Goal: Communication & Community: Answer question/provide support

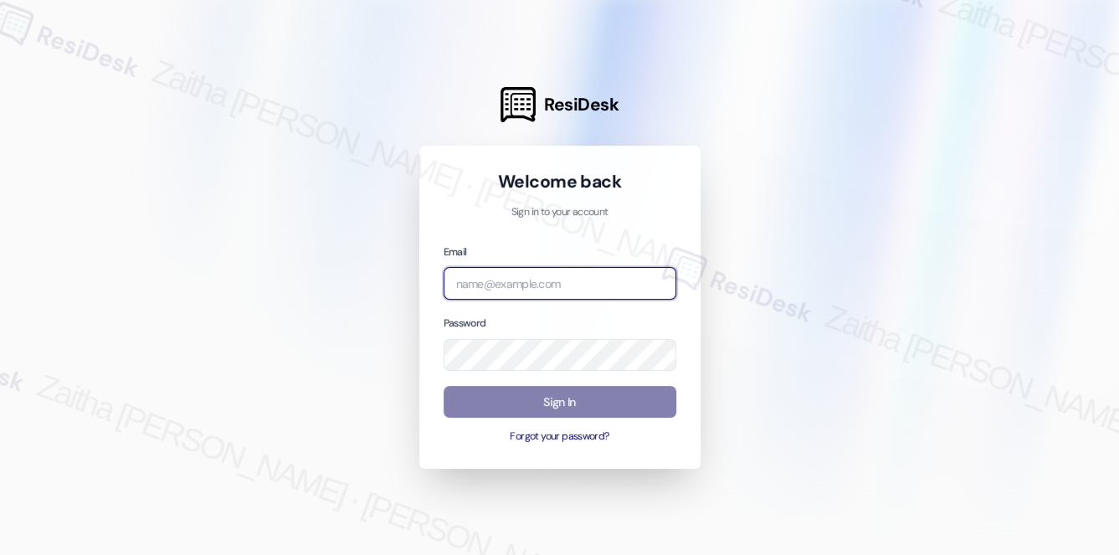
click at [535, 292] on input "email" at bounding box center [560, 283] width 233 height 33
type input "automated-surveys-brickvine-zaitha.mae.garcia@brickvine.com"
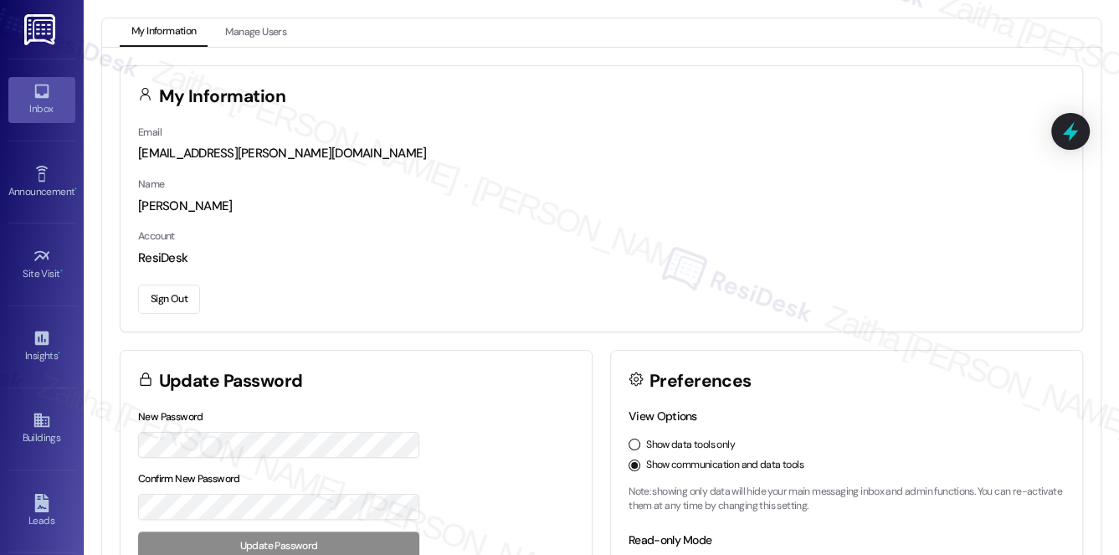
click at [41, 119] on link "Inbox" at bounding box center [41, 99] width 67 height 45
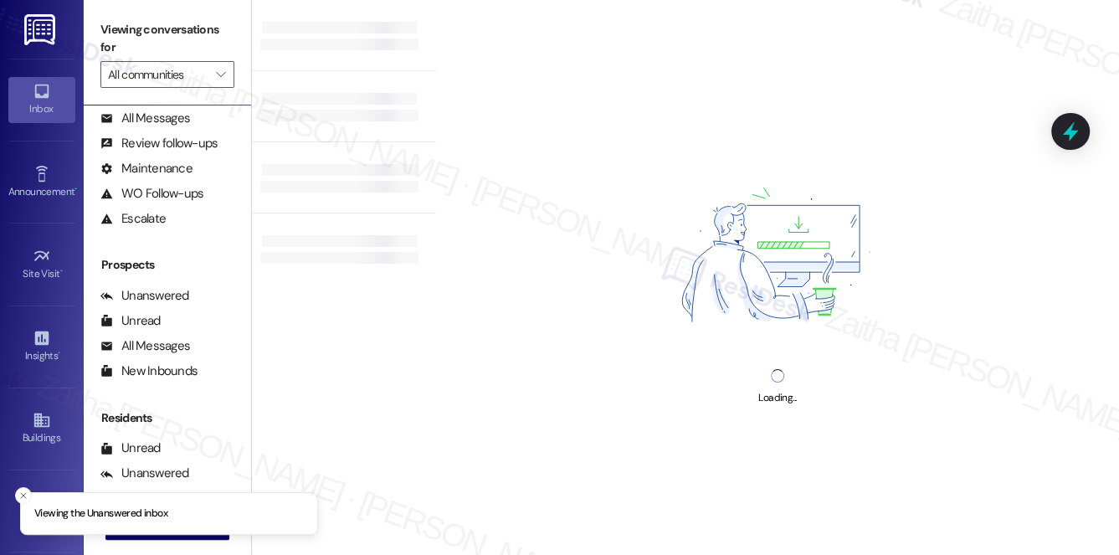
scroll to position [199, 0]
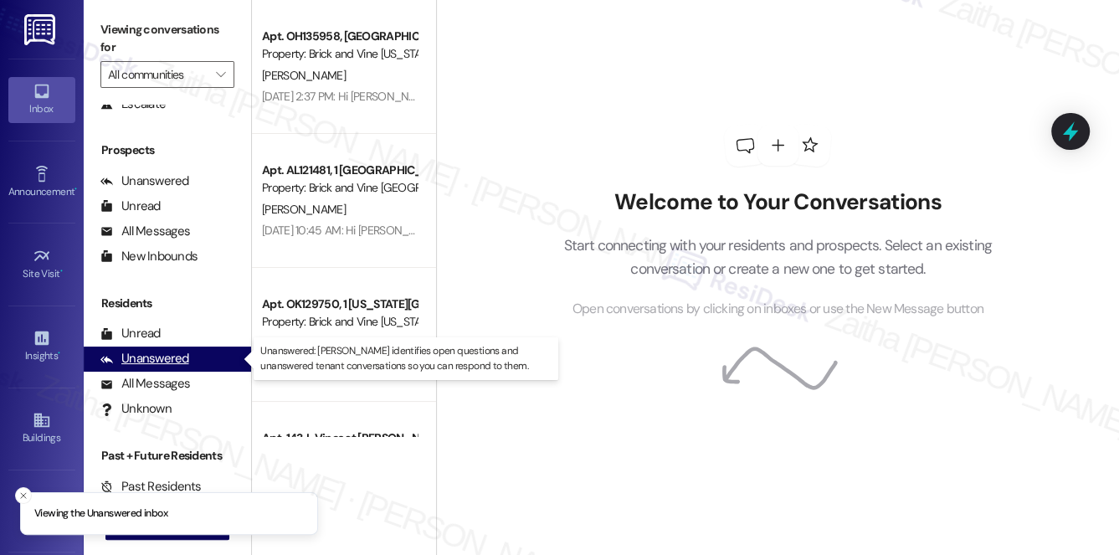
click at [173, 367] on div "Unanswered" at bounding box center [144, 359] width 89 height 18
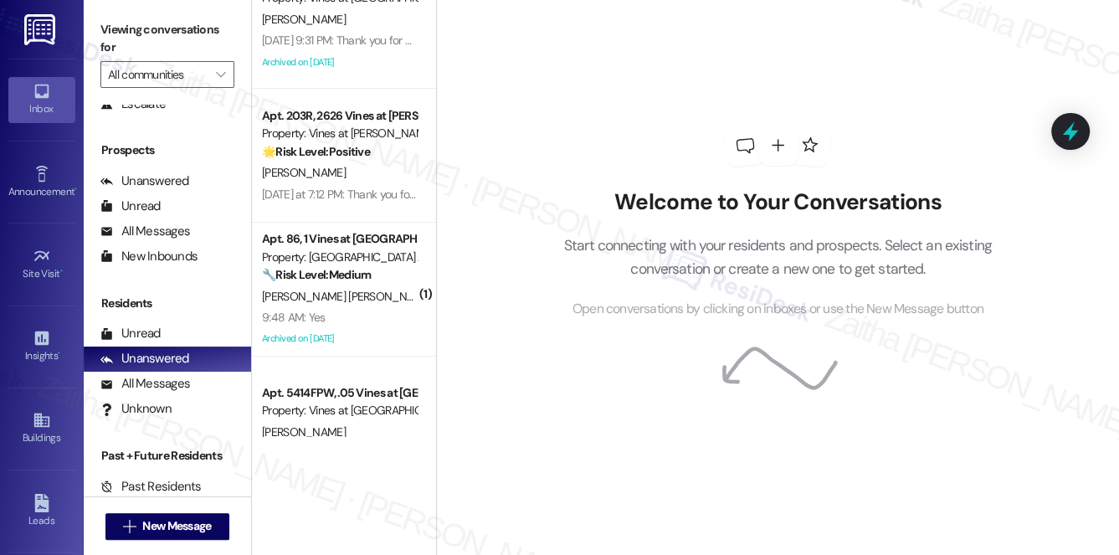
scroll to position [635, 0]
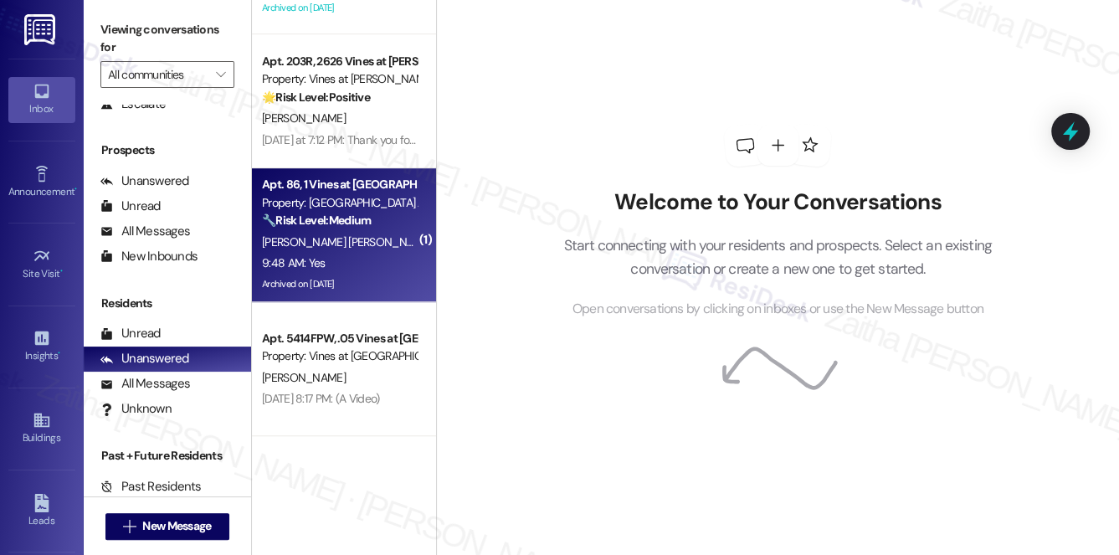
click at [390, 233] on div "[PERSON_NAME] [PERSON_NAME]" at bounding box center [339, 242] width 158 height 21
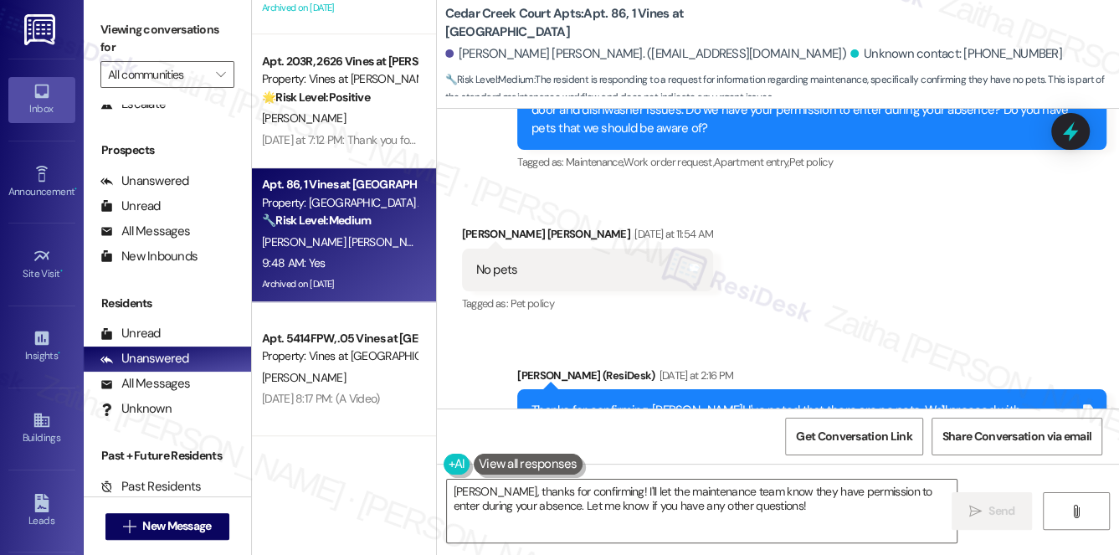
scroll to position [23517, 0]
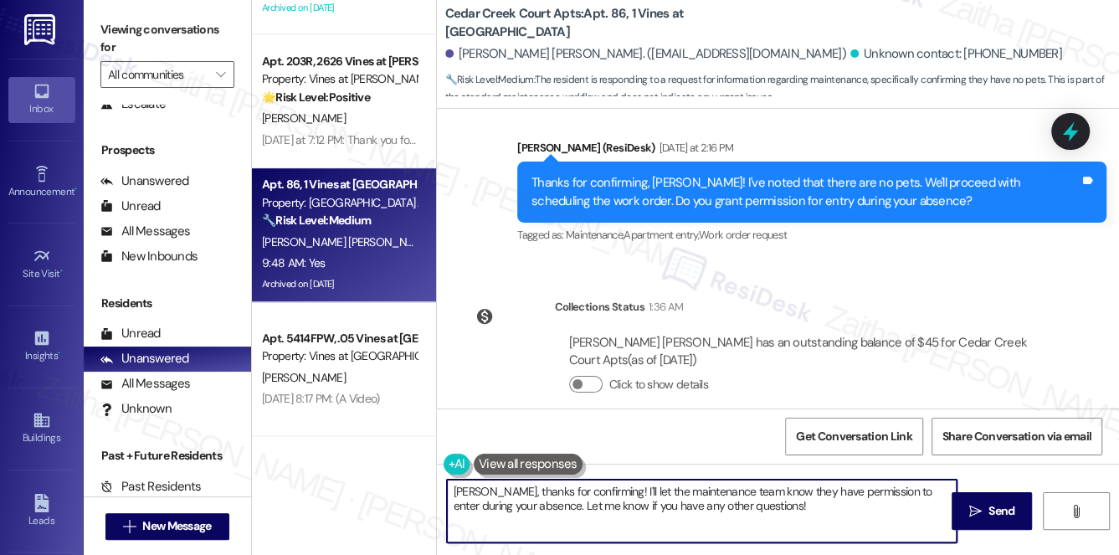
drag, startPoint x: 523, startPoint y: 489, endPoint x: 414, endPoint y: 489, distance: 108.8
click at [414, 489] on div "Apt. OK129750, 1 Oklahoma City Market Property: Brick and Vine Oklahoma City K.…" at bounding box center [685, 277] width 867 height 555
type textarea "Thanks for confirming! I'll let the maintenance team know they have permission …"
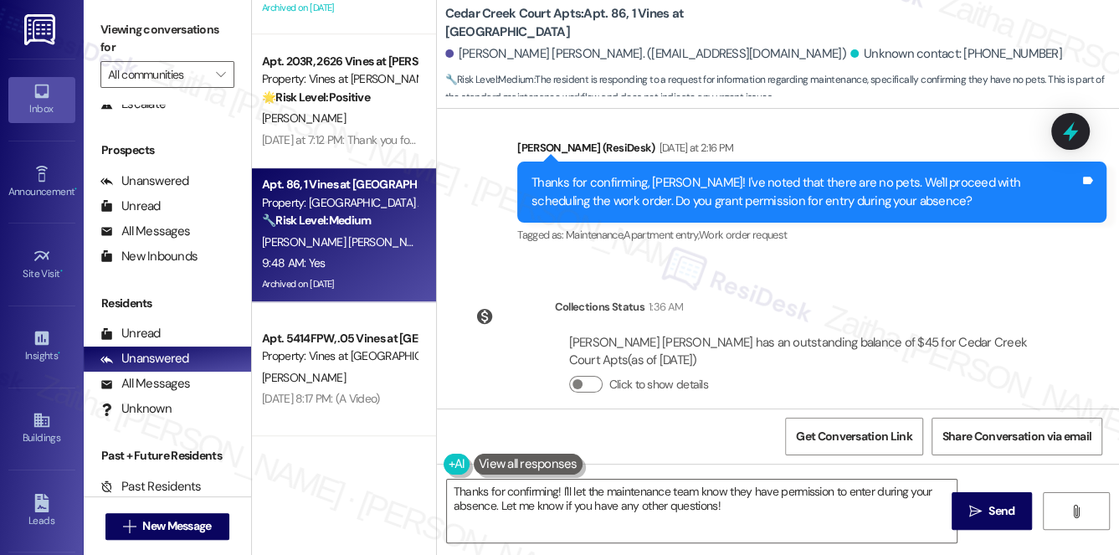
click at [476, 54] on div "[PERSON_NAME] [PERSON_NAME]. ([EMAIL_ADDRESS][DOMAIN_NAME])" at bounding box center [645, 54] width 401 height 18
copy div "Robert"
click at [986, 514] on span "Send" at bounding box center [1001, 511] width 33 height 18
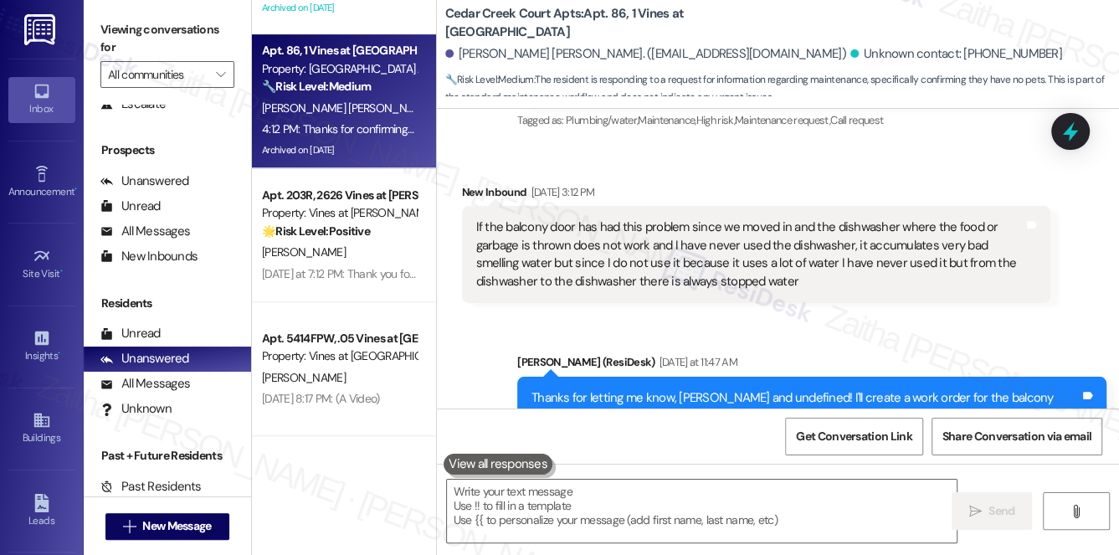
scroll to position [22908, 0]
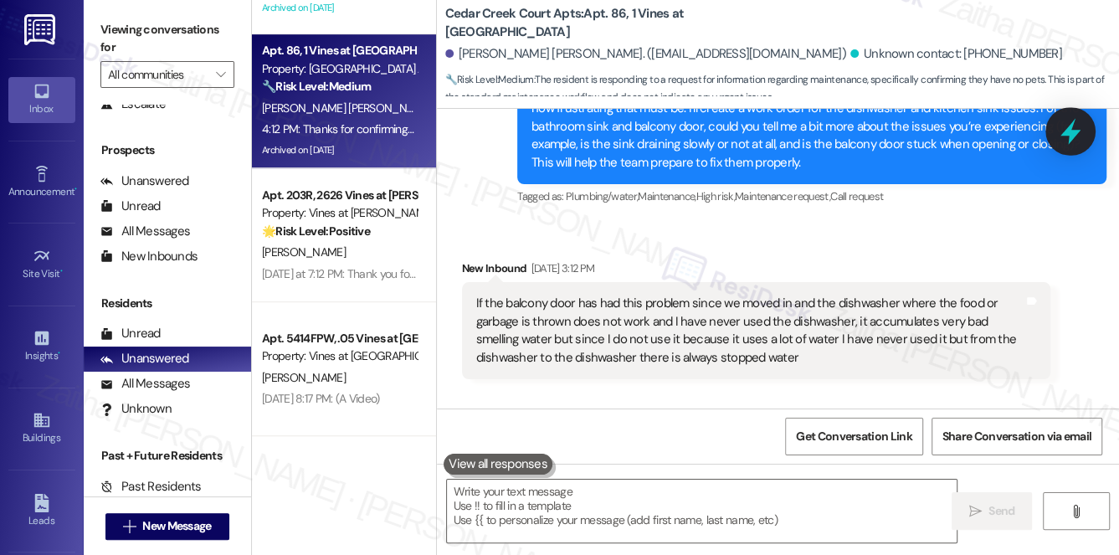
click at [1064, 139] on icon at bounding box center [1071, 131] width 28 height 28
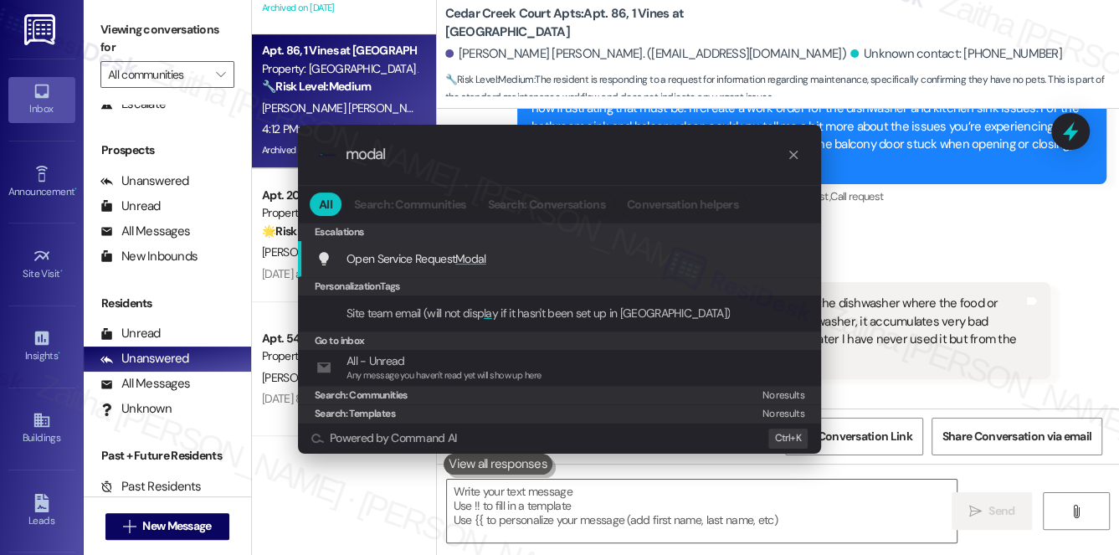
click at [472, 256] on span "Modal" at bounding box center [470, 258] width 31 height 15
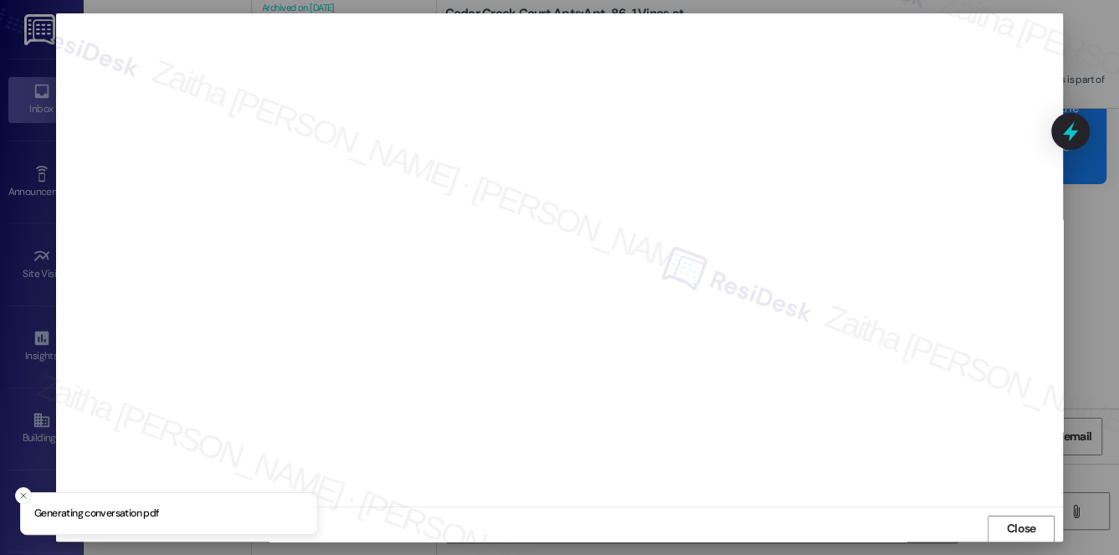
scroll to position [15, 0]
click at [1011, 522] on span "Close" at bounding box center [1021, 521] width 29 height 18
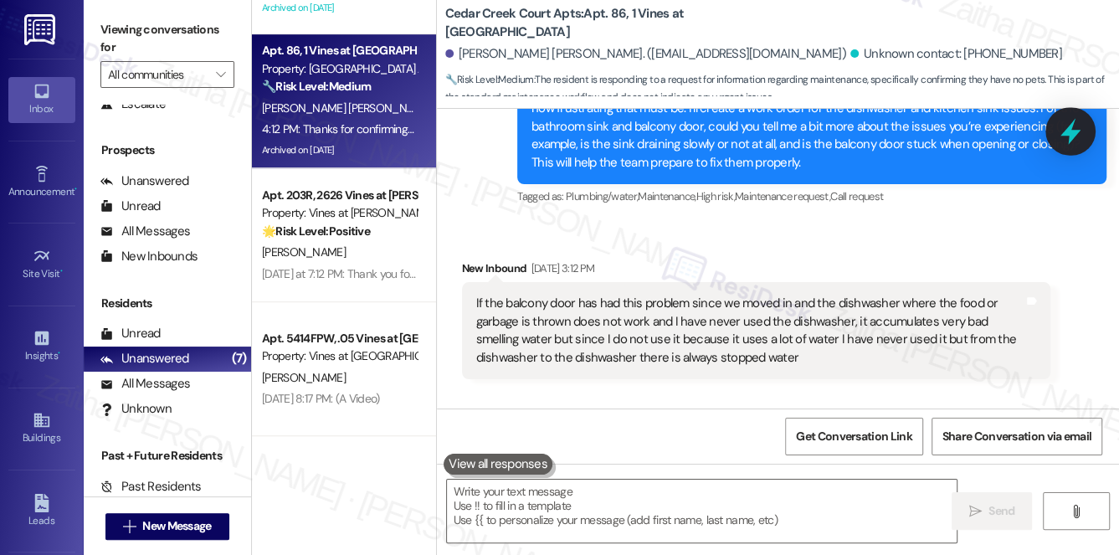
click at [1069, 141] on icon at bounding box center [1071, 132] width 20 height 26
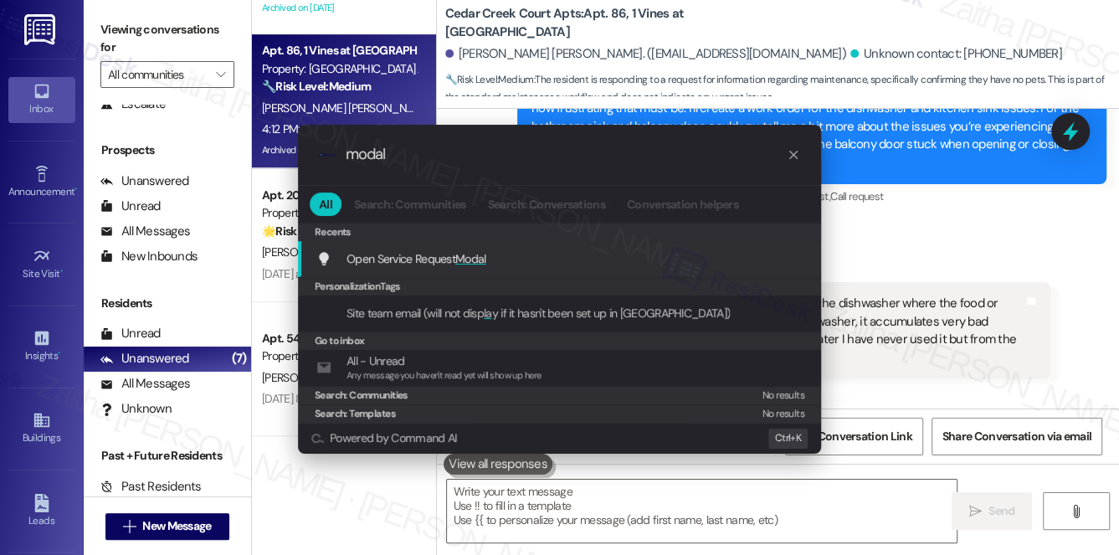
click at [475, 257] on span "Modal" at bounding box center [470, 258] width 31 height 15
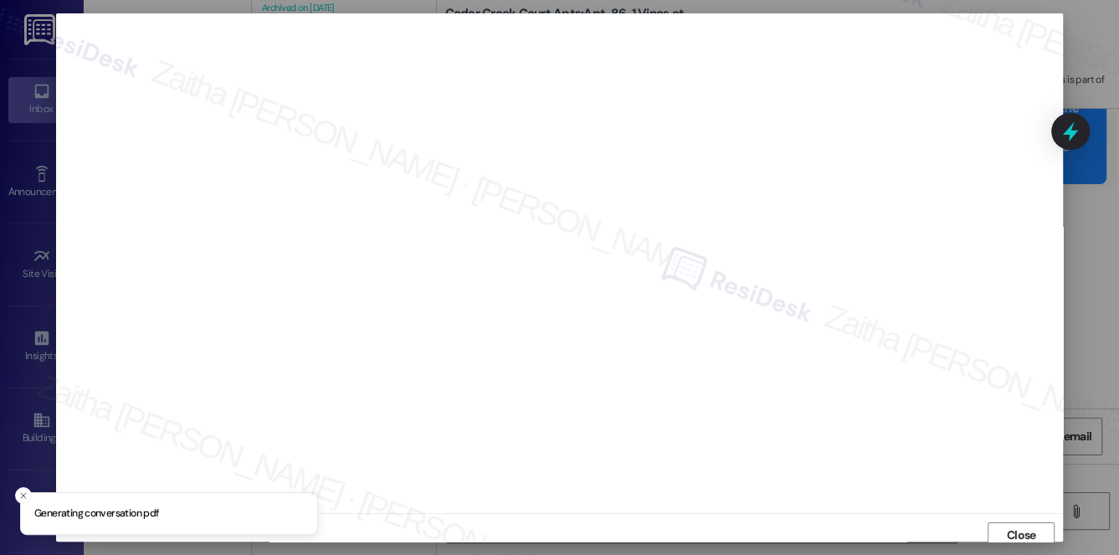
scroll to position [7, 0]
click at [1012, 532] on span "Close" at bounding box center [1021, 529] width 29 height 18
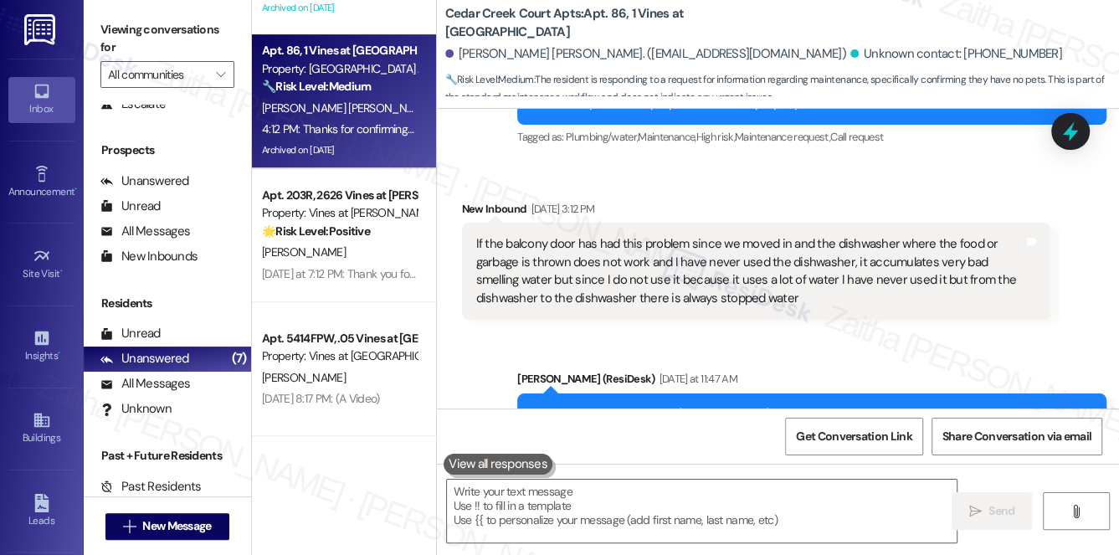
scroll to position [23423, 0]
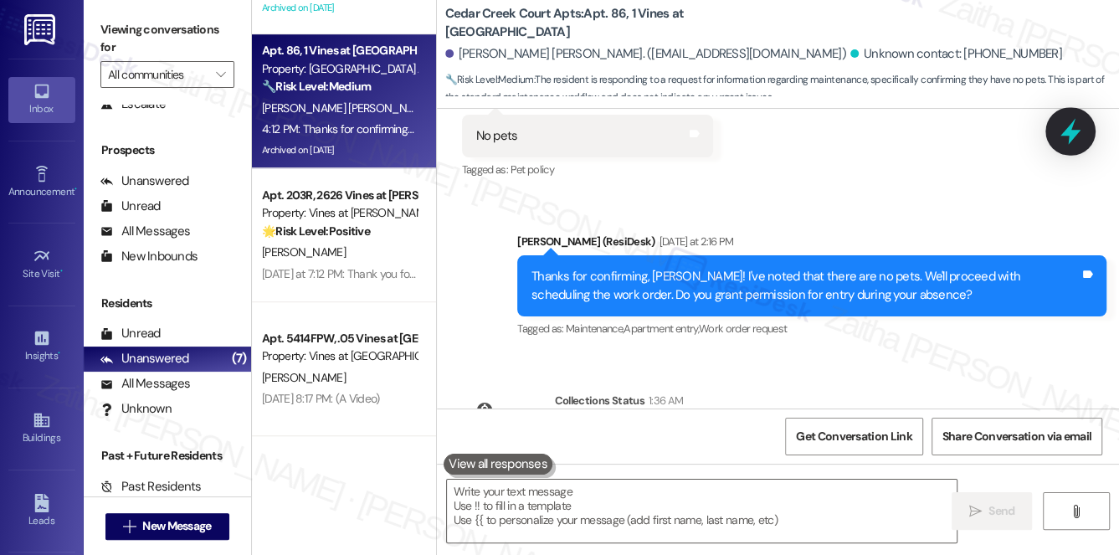
click at [1073, 121] on icon at bounding box center [1071, 131] width 28 height 28
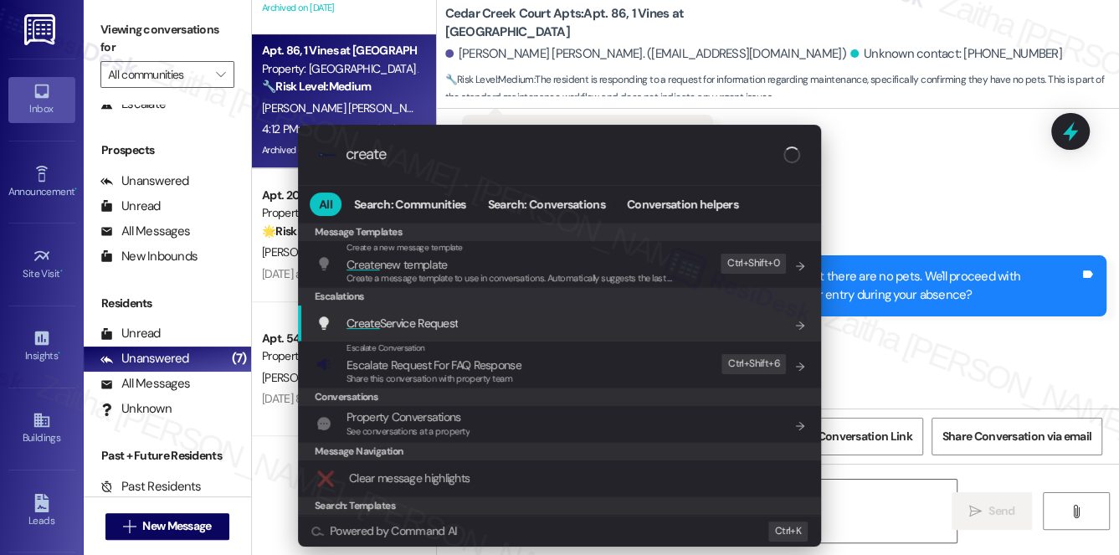
type input "create"
click at [416, 326] on span "Create Service Request" at bounding box center [402, 323] width 111 height 15
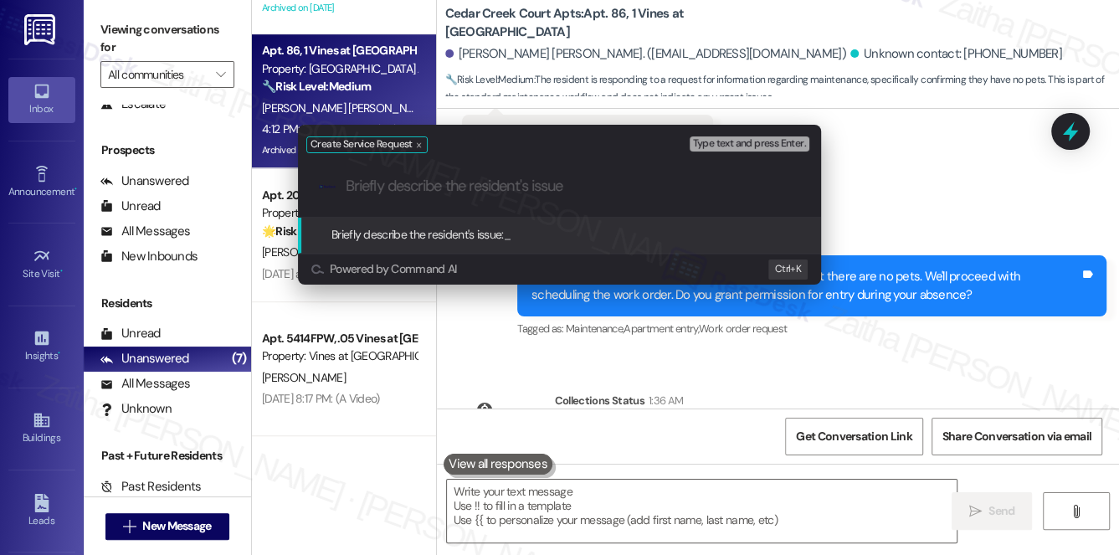
paste input "Dishwasher"
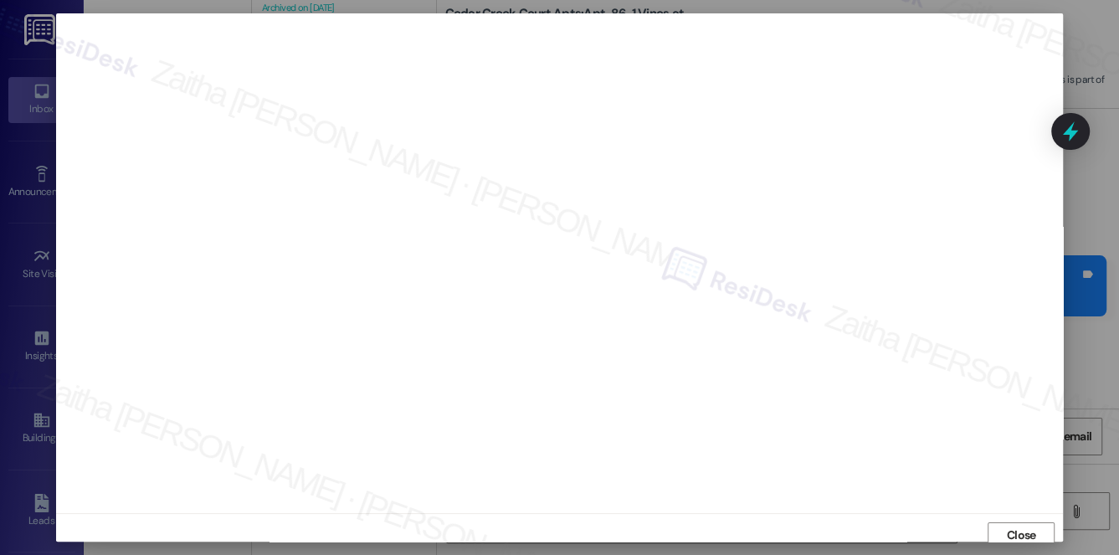
scroll to position [7, 0]
click at [1007, 535] on span "Close" at bounding box center [1021, 529] width 29 height 18
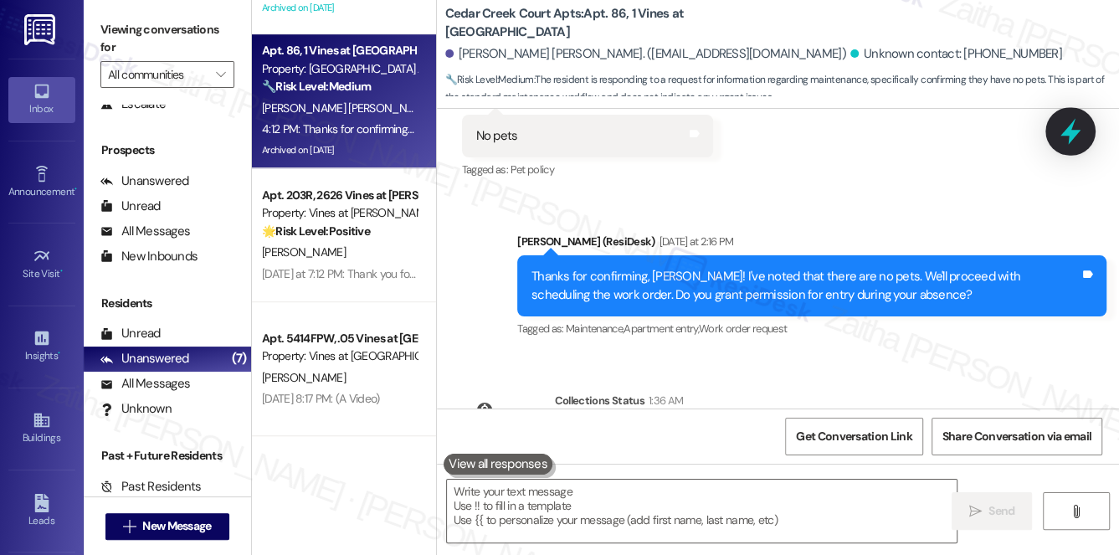
click at [1066, 143] on icon at bounding box center [1071, 131] width 28 height 28
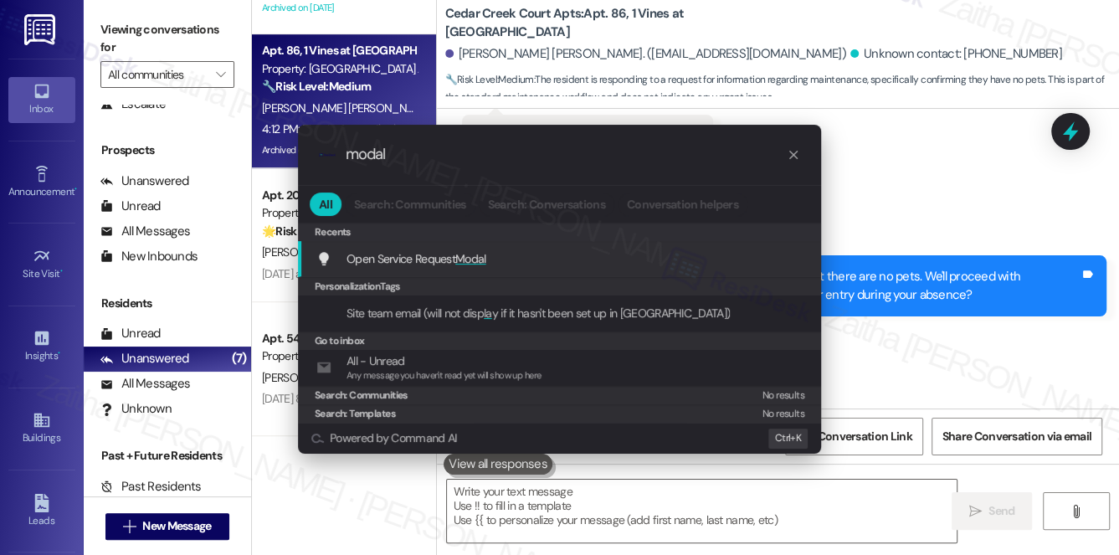
click at [484, 251] on span "Modal" at bounding box center [470, 258] width 31 height 15
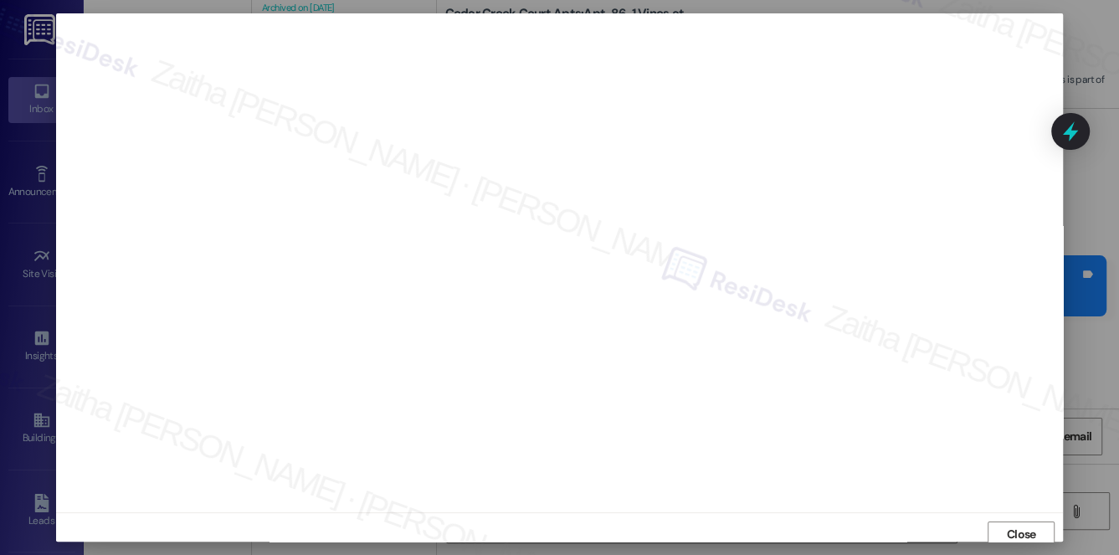
scroll to position [15, 0]
click at [997, 516] on button "Close" at bounding box center [1021, 520] width 67 height 27
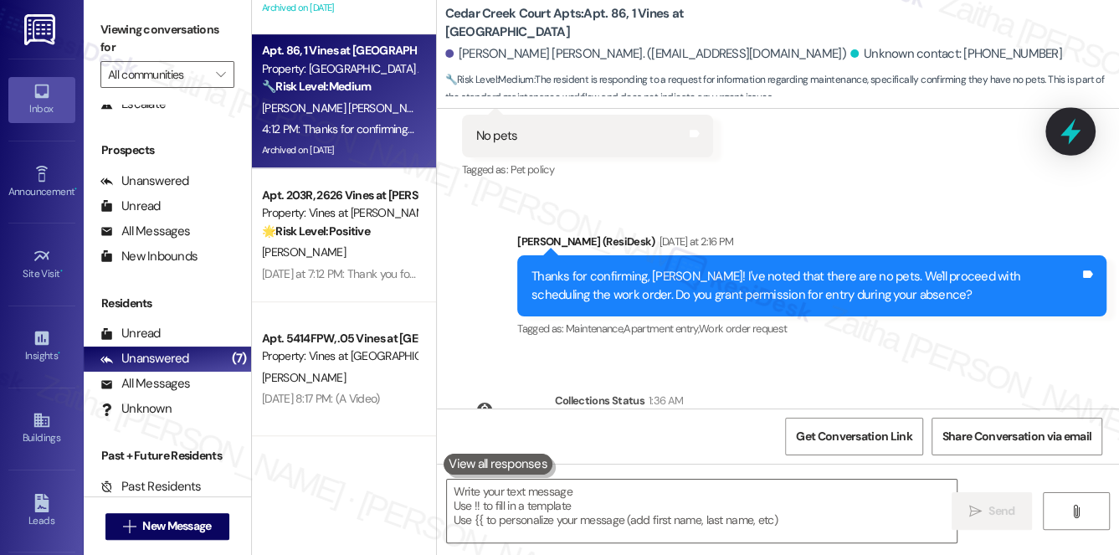
click at [1066, 139] on icon at bounding box center [1071, 131] width 28 height 28
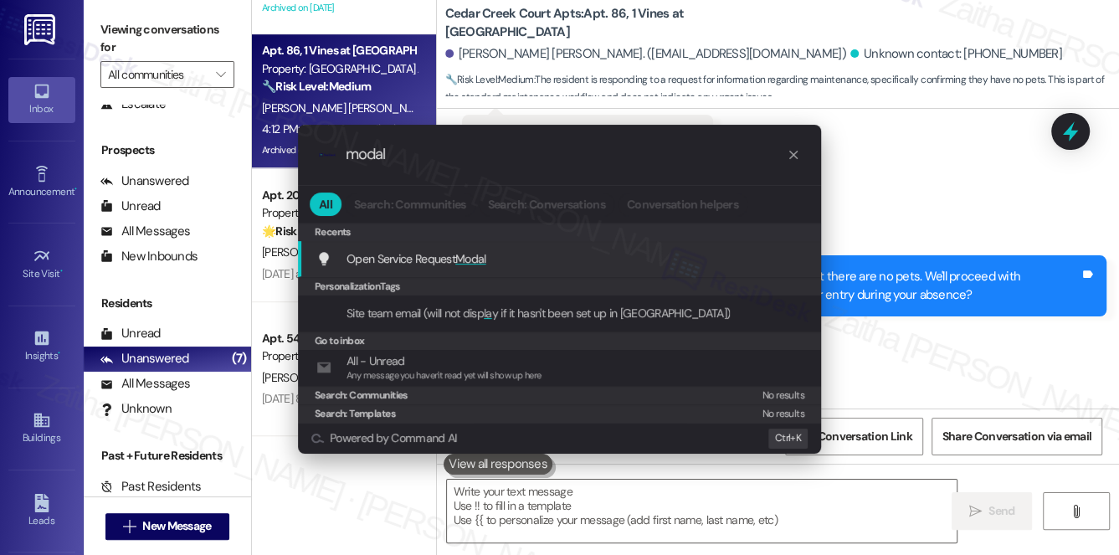
click at [466, 251] on span "Modal" at bounding box center [470, 258] width 31 height 15
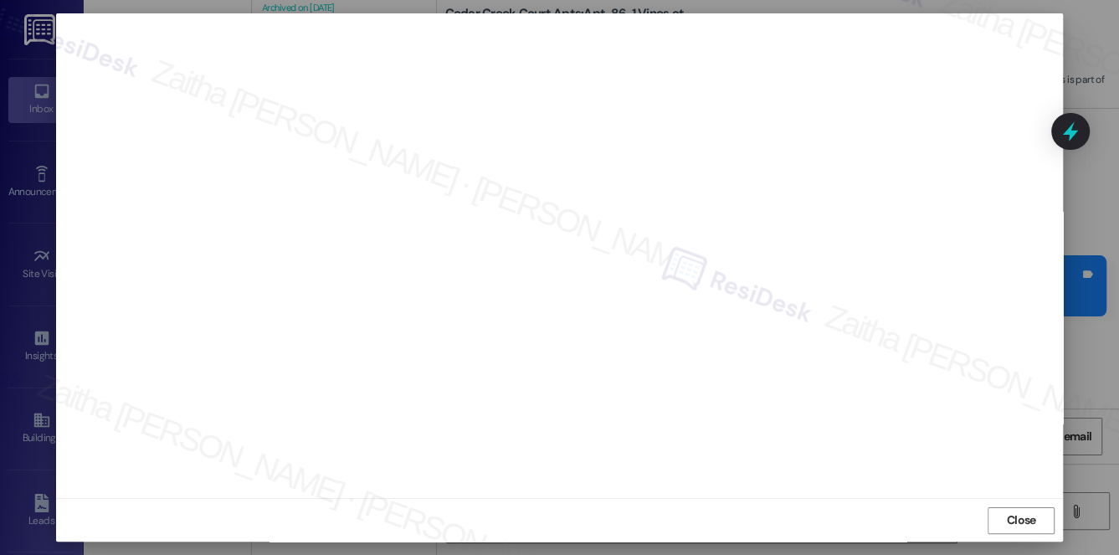
scroll to position [0, 0]
click at [1023, 529] on span "Close" at bounding box center [1021, 536] width 29 height 18
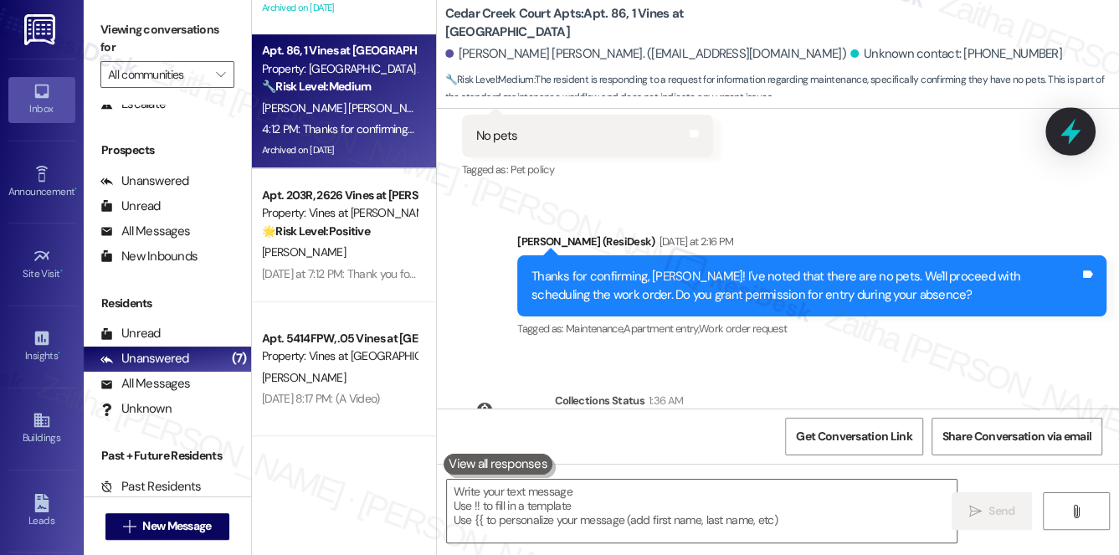
click at [1077, 140] on icon at bounding box center [1071, 131] width 28 height 28
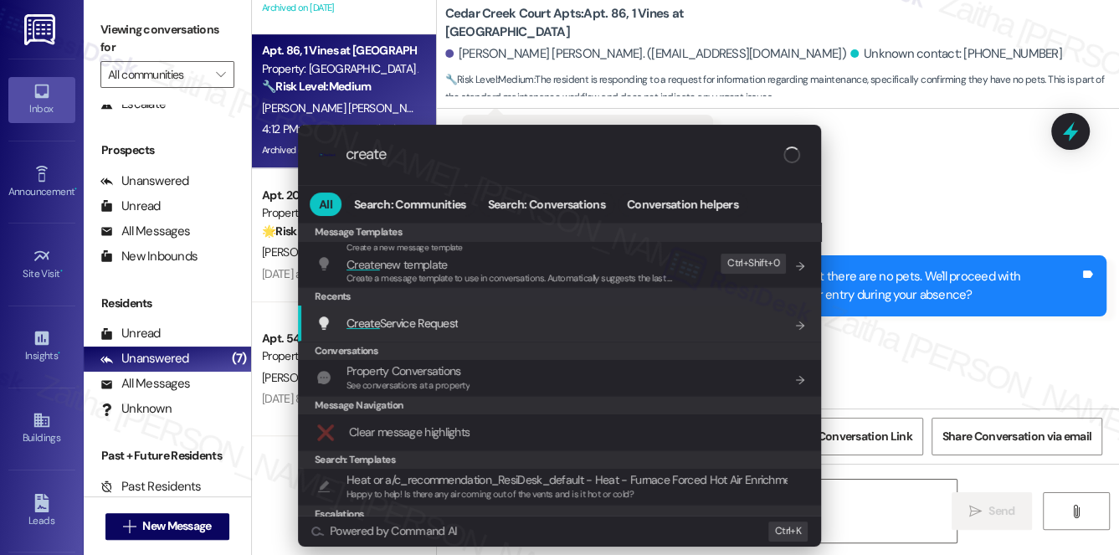
type input "create"
click at [435, 320] on span "Create Service Request" at bounding box center [402, 323] width 111 height 15
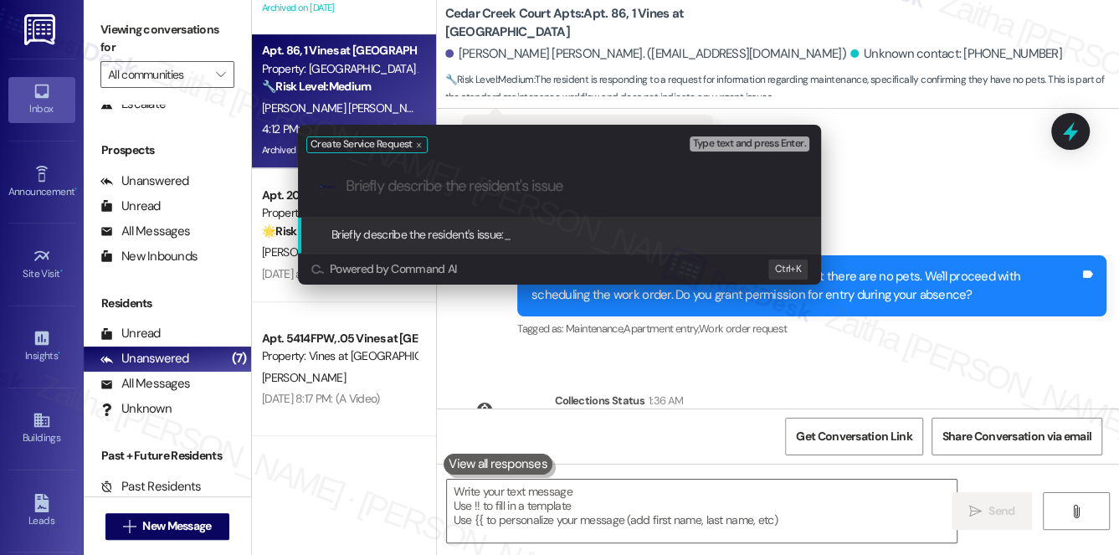
paste input "Balcony door – Frequently gets stuck and is difficult to open/close."
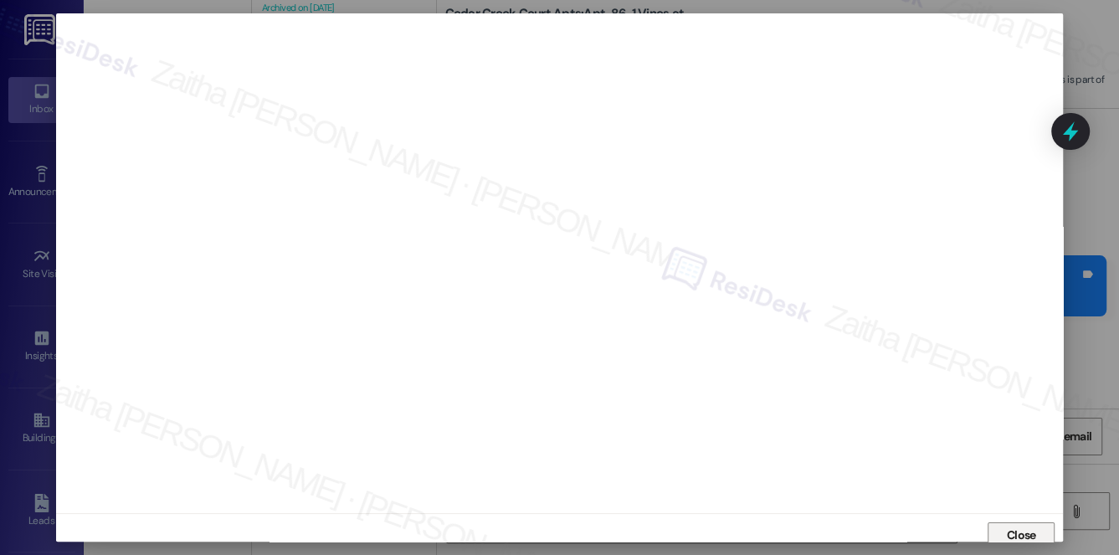
click at [1011, 536] on span "Close" at bounding box center [1021, 536] width 29 height 18
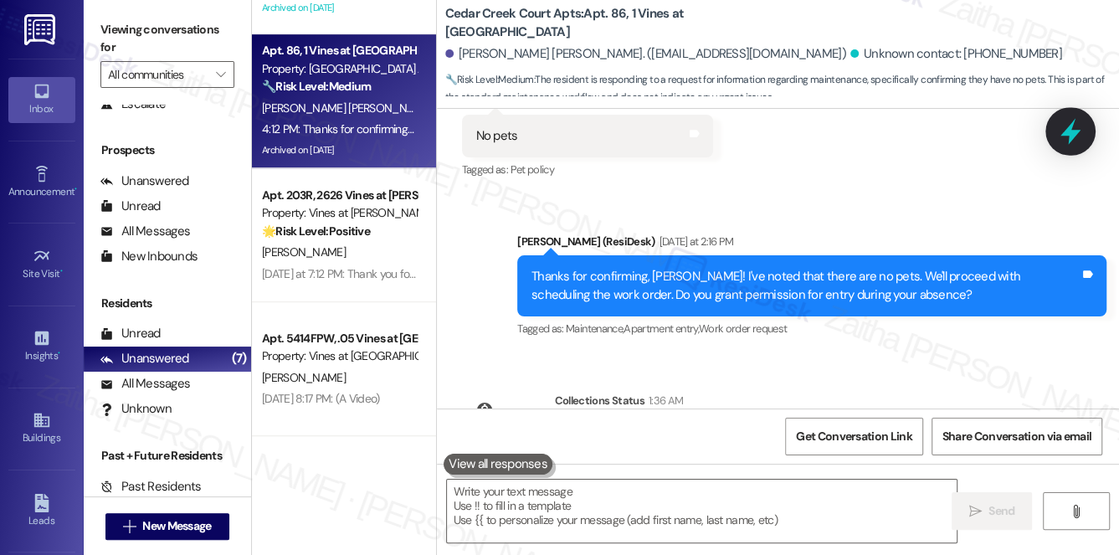
click at [1062, 136] on icon at bounding box center [1071, 132] width 20 height 26
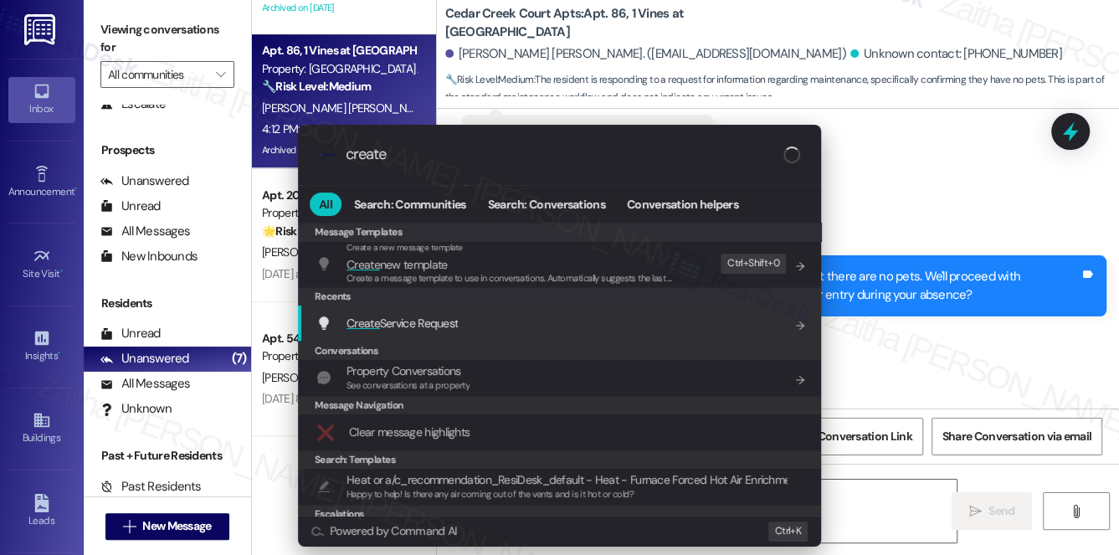
type input "create"
click at [438, 326] on span "Create Service Request" at bounding box center [402, 323] width 111 height 15
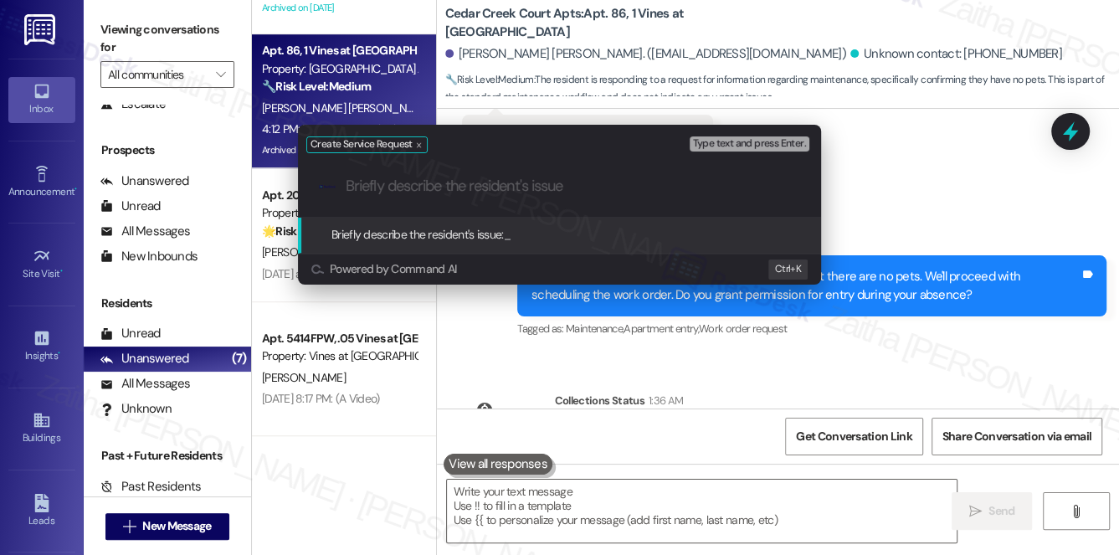
paste input "Dishwasher – Has never been used, but emits a strong sewage odor."
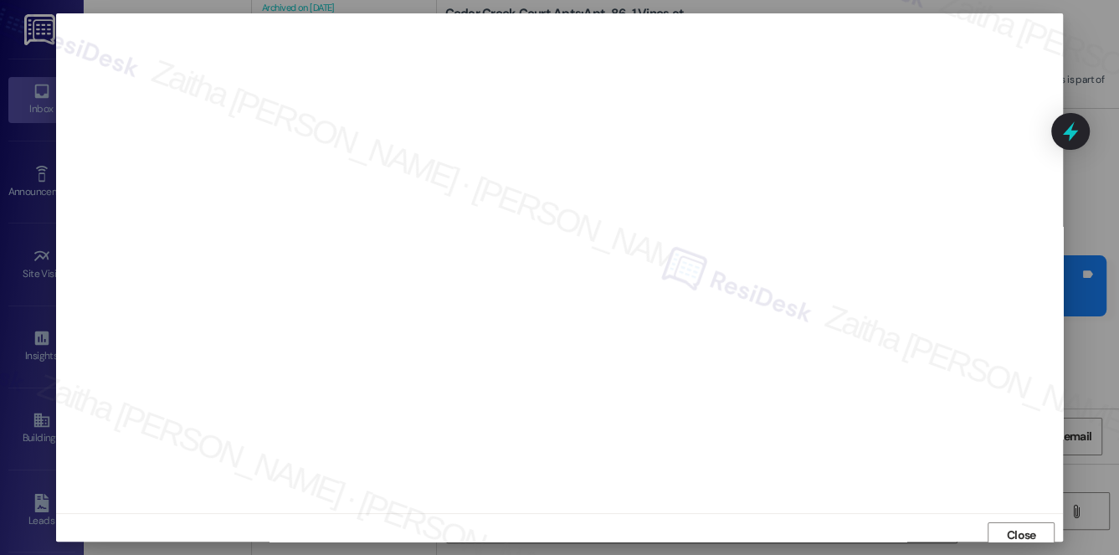
scroll to position [7, 0]
click at [1007, 520] on span "Close" at bounding box center [1021, 529] width 29 height 18
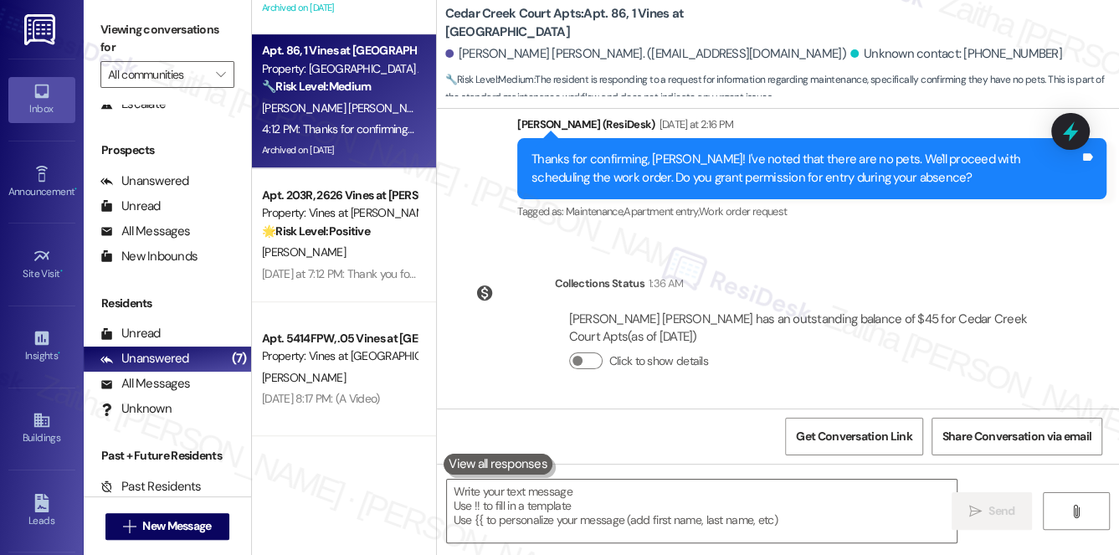
scroll to position [23652, 0]
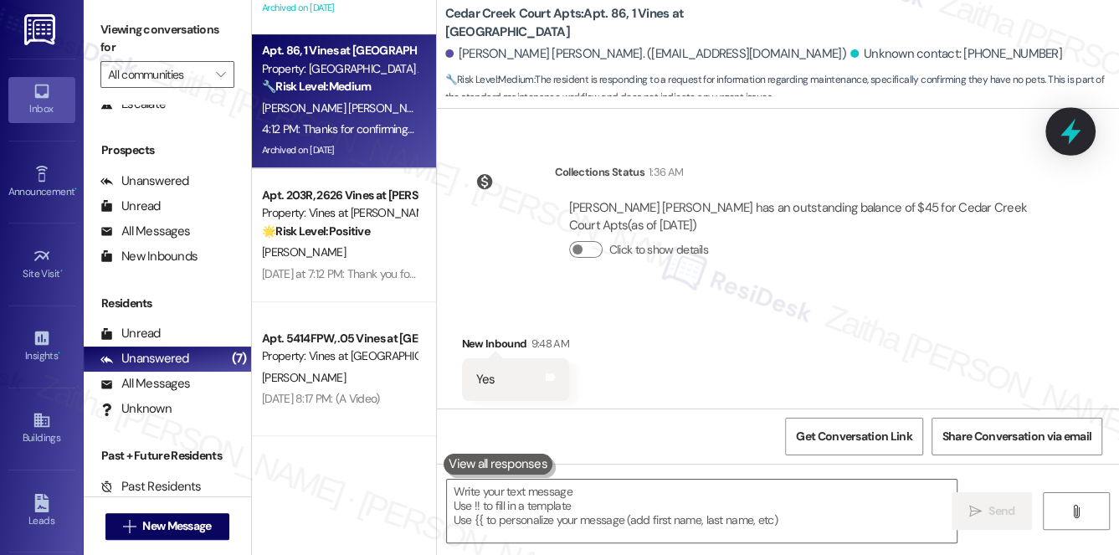
click at [1076, 136] on icon at bounding box center [1071, 131] width 28 height 28
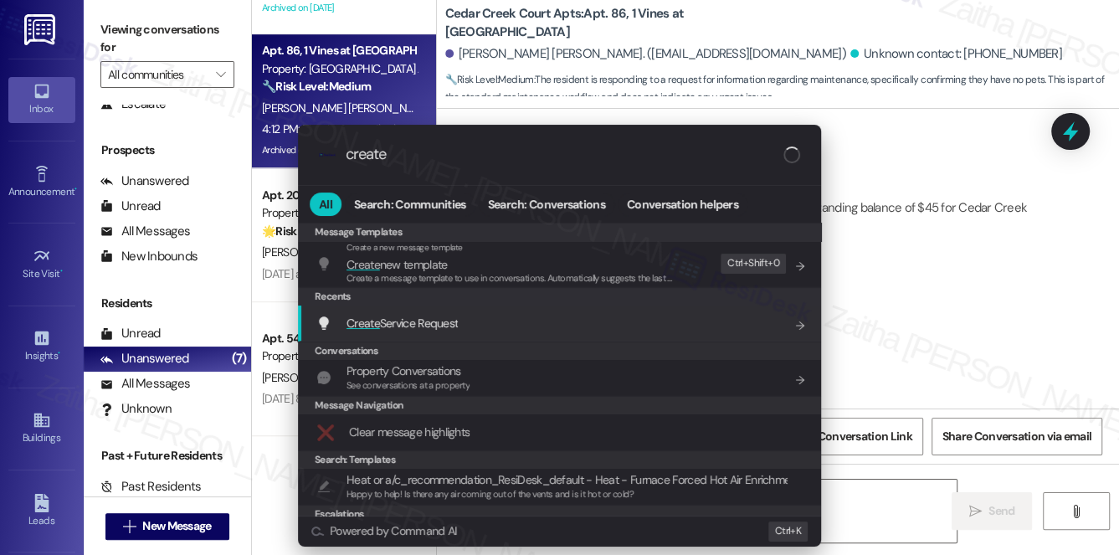
type input "create"
click at [433, 316] on span "Create Service Request" at bounding box center [402, 323] width 111 height 15
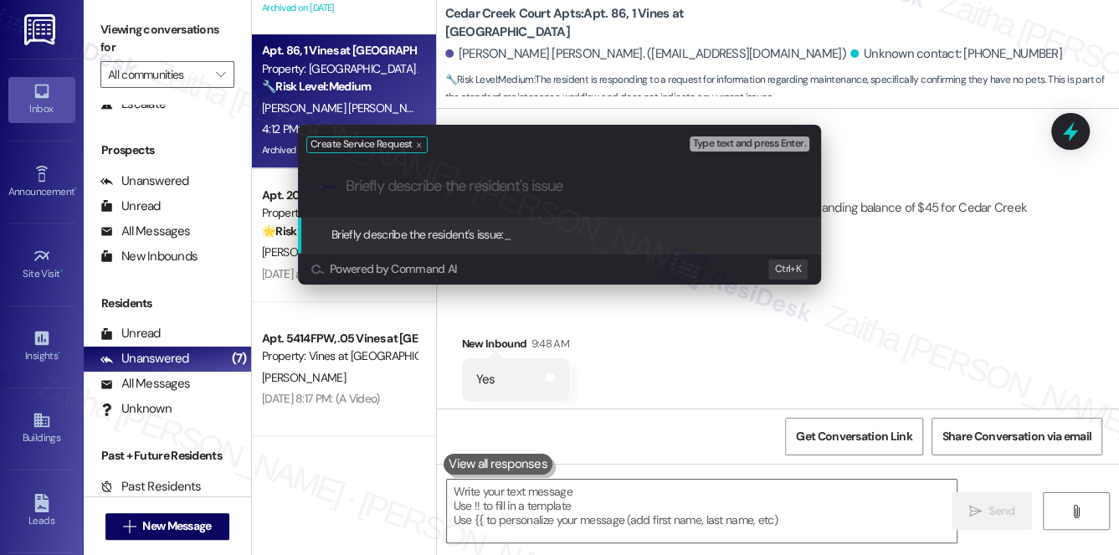
paste input "Balcony door"
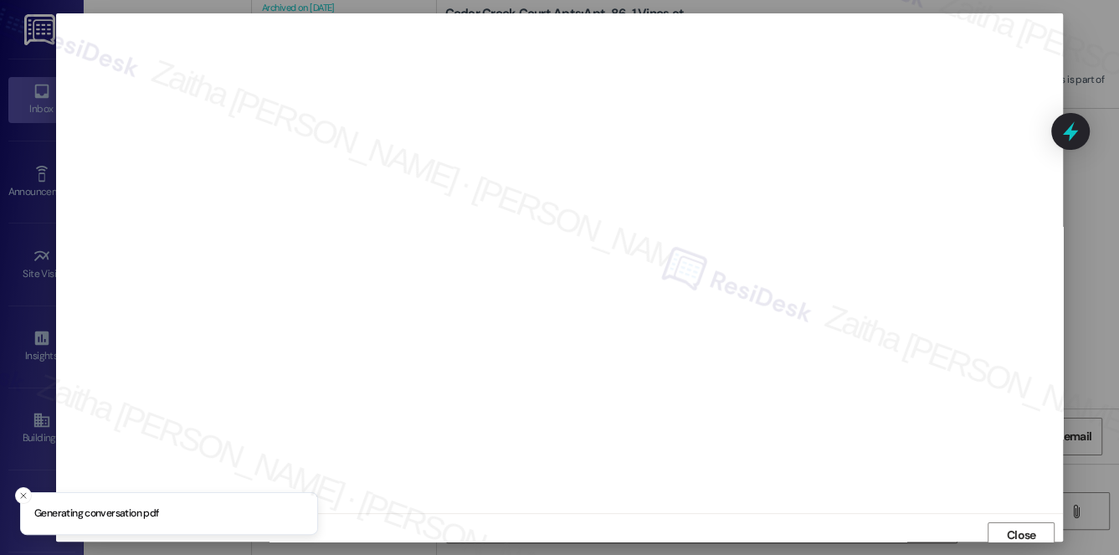
scroll to position [7, 0]
click at [1037, 537] on button "Close" at bounding box center [1021, 529] width 67 height 27
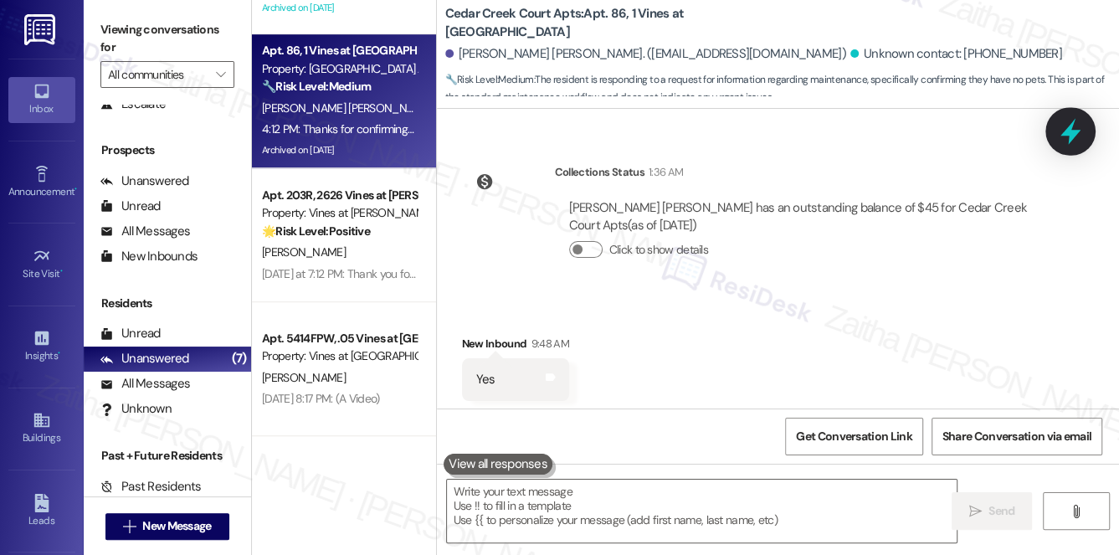
click at [1062, 124] on icon at bounding box center [1071, 131] width 28 height 28
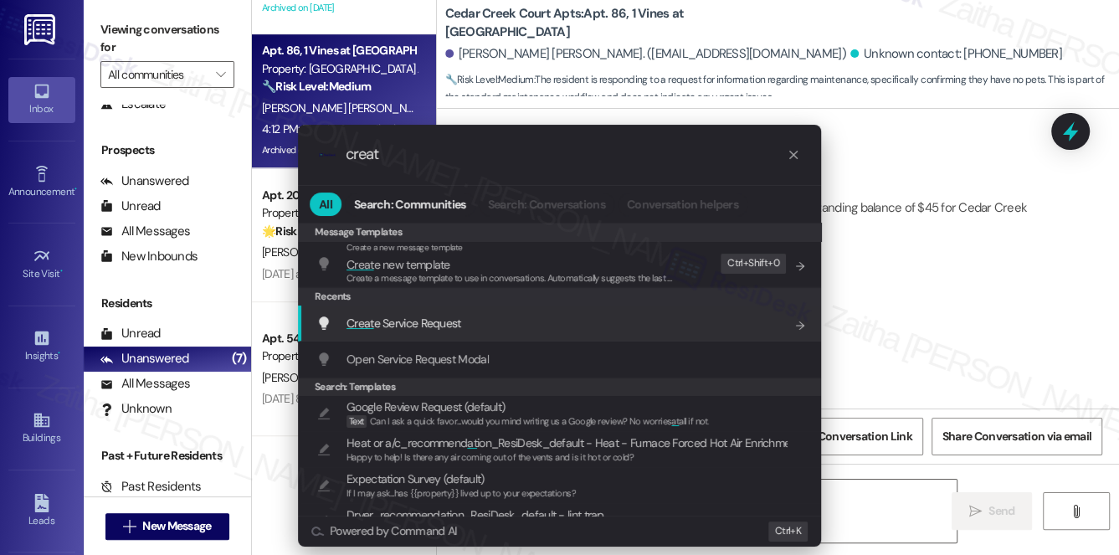
type input "creat"
click at [433, 314] on span "Creat e Service Request" at bounding box center [404, 323] width 115 height 18
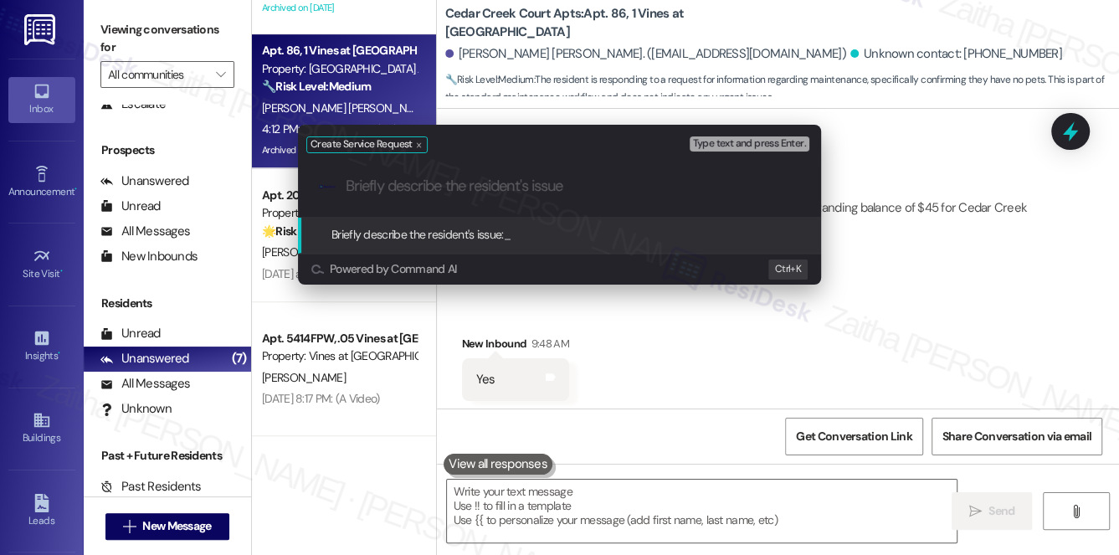
paste input "Balcony door – Frequently gets stuck and is difficult to open/close."
type input "Balcony door – Frequently gets stuck and is difficult to open/close."
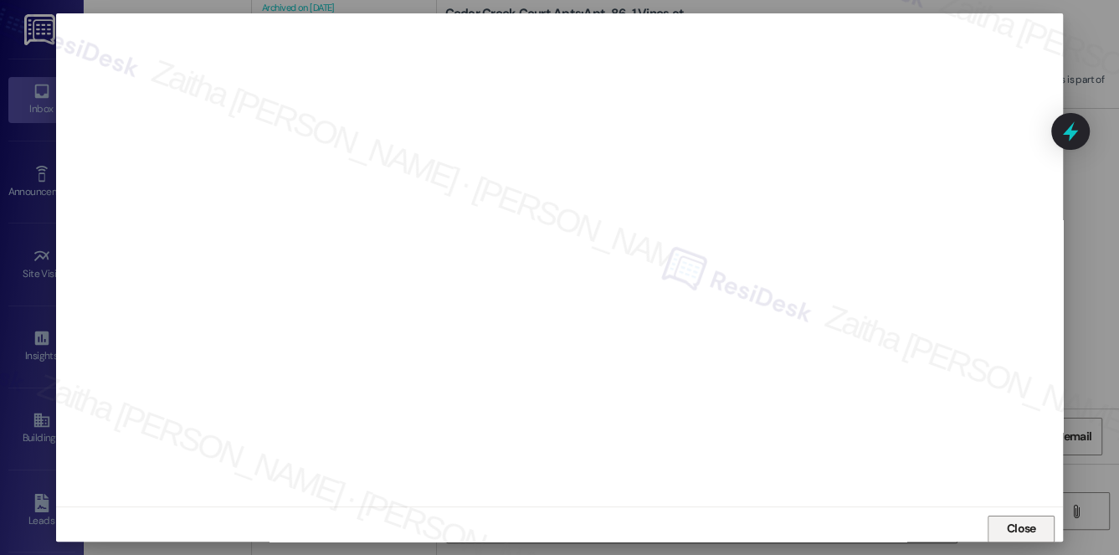
click at [1009, 522] on span "Close" at bounding box center [1021, 529] width 29 height 18
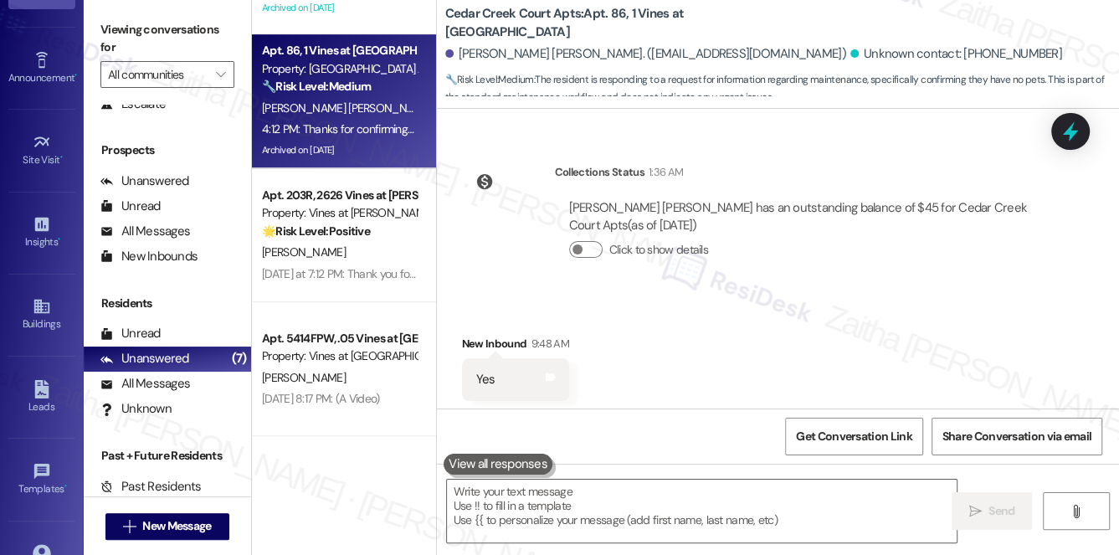
scroll to position [237, 0]
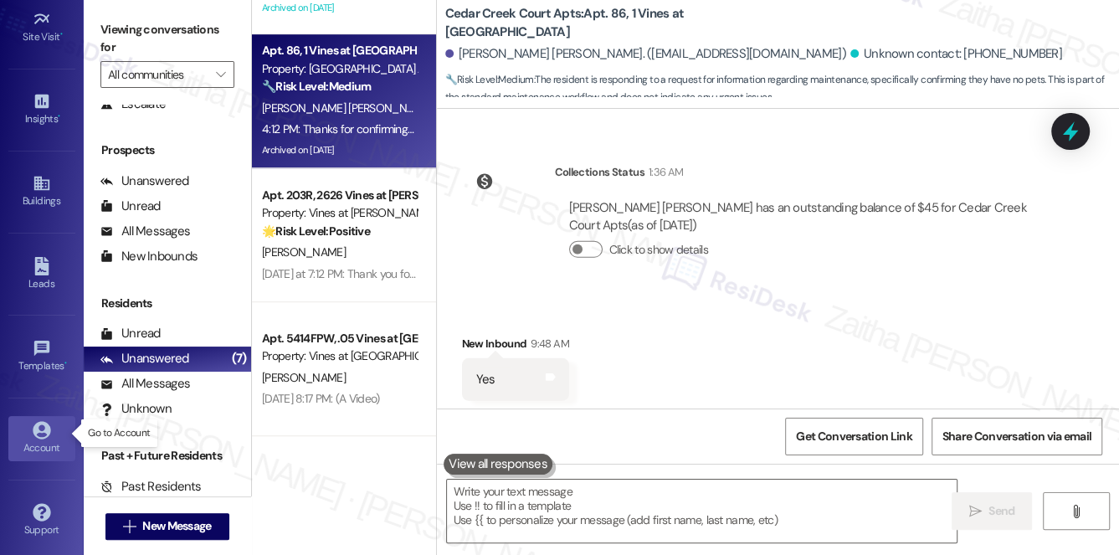
click at [36, 440] on div "Account" at bounding box center [42, 448] width 84 height 17
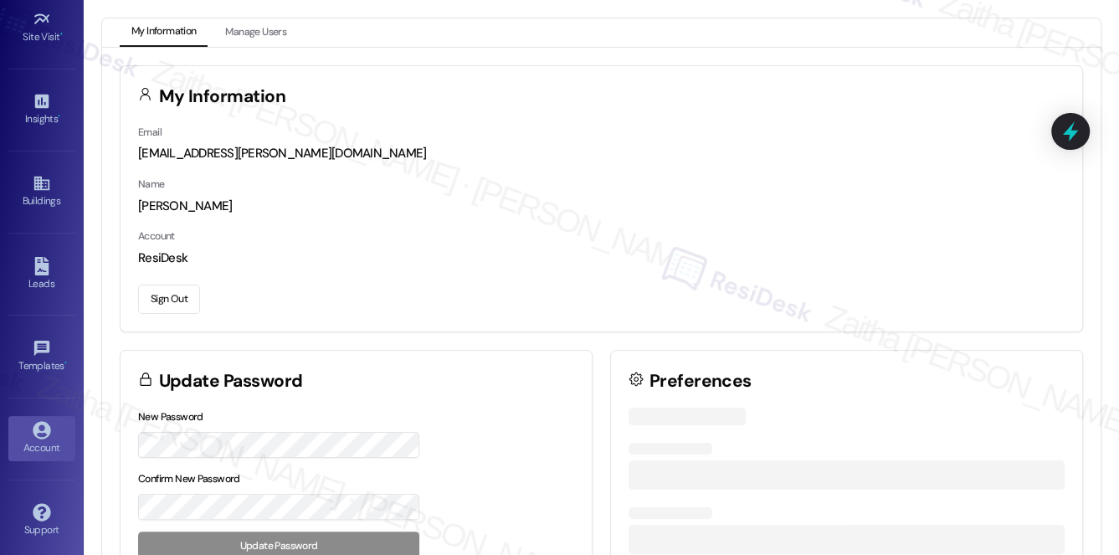
click at [167, 300] on button "Sign Out" at bounding box center [169, 299] width 62 height 29
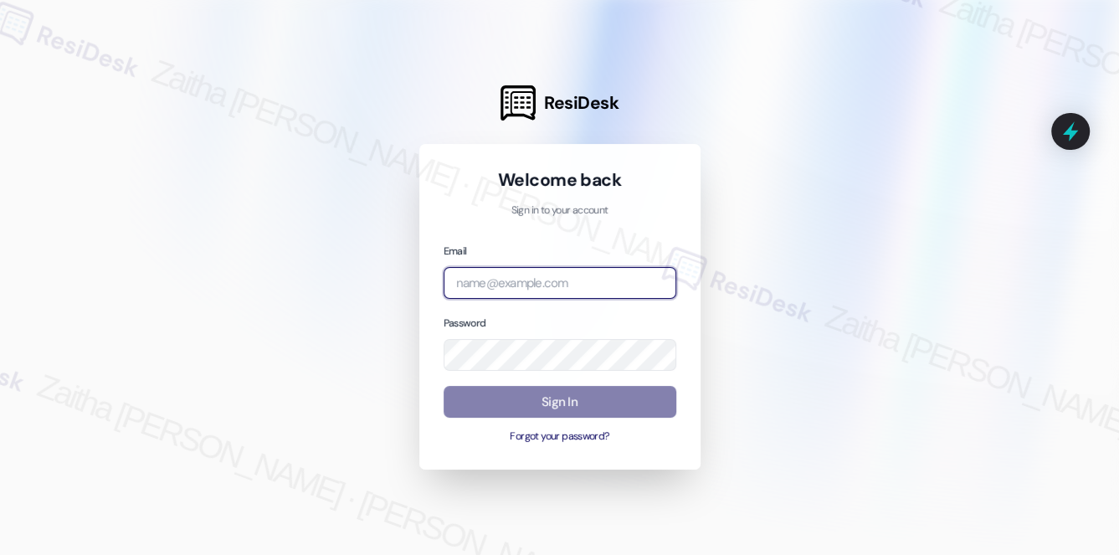
click at [524, 280] on input "email" at bounding box center [560, 283] width 233 height 33
type input "automated-surveys-grant_main-zaitha.mae.garcia@grant_main.com"
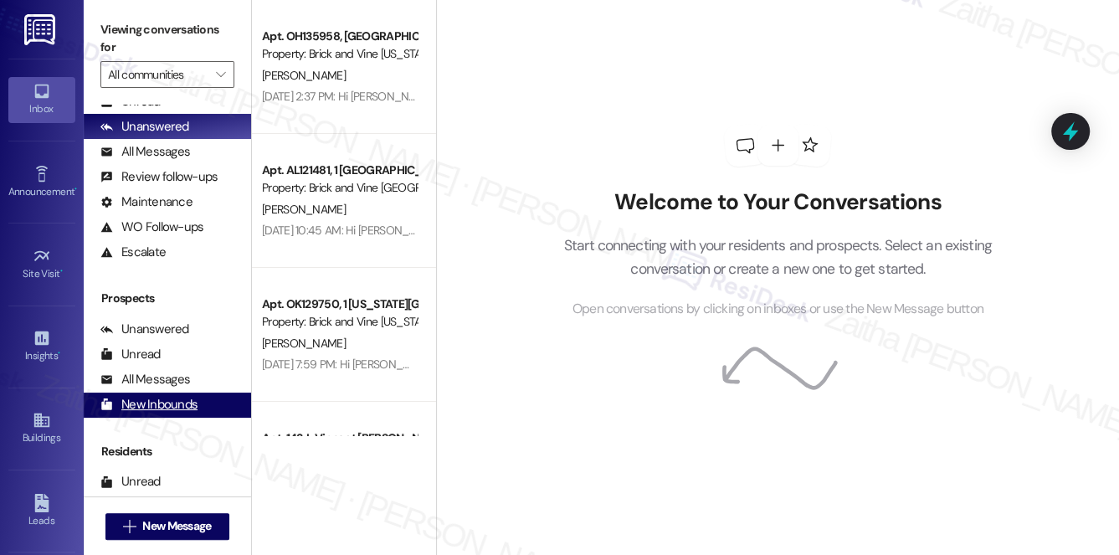
scroll to position [199, 0]
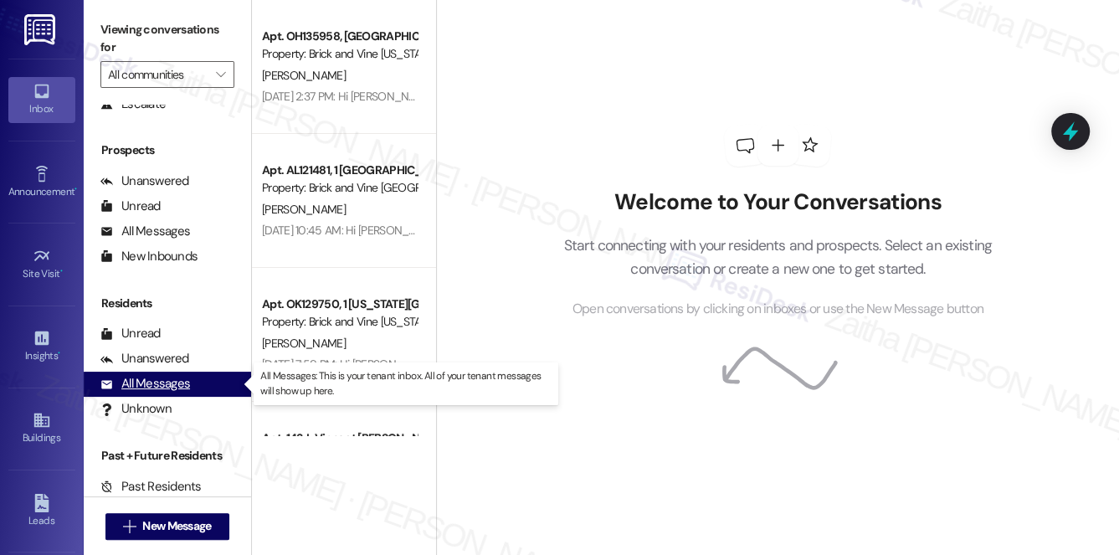
click at [153, 384] on div "All Messages" at bounding box center [145, 384] width 90 height 18
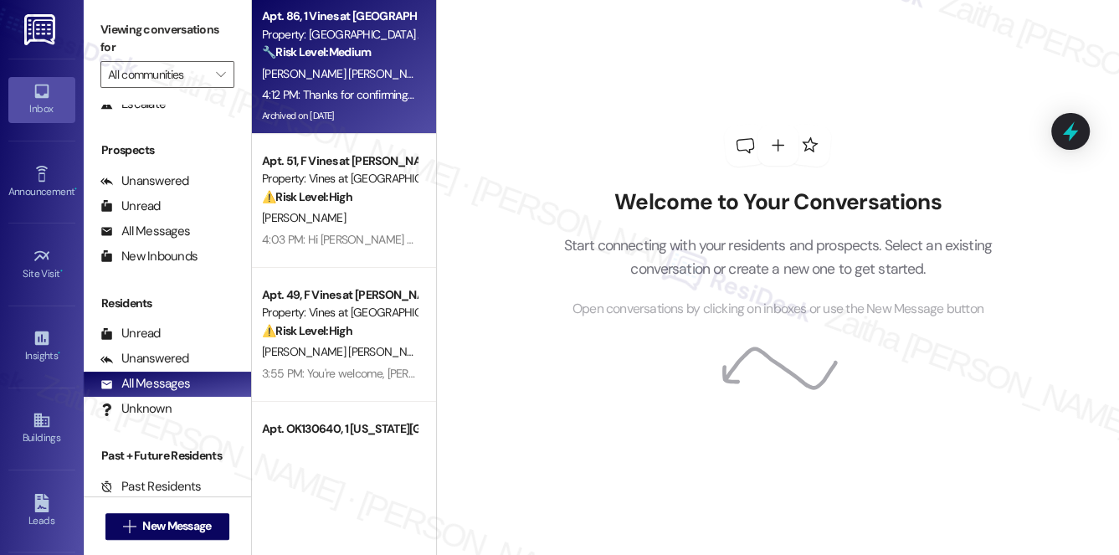
click at [395, 72] on div "[PERSON_NAME] [PERSON_NAME]" at bounding box center [339, 74] width 158 height 21
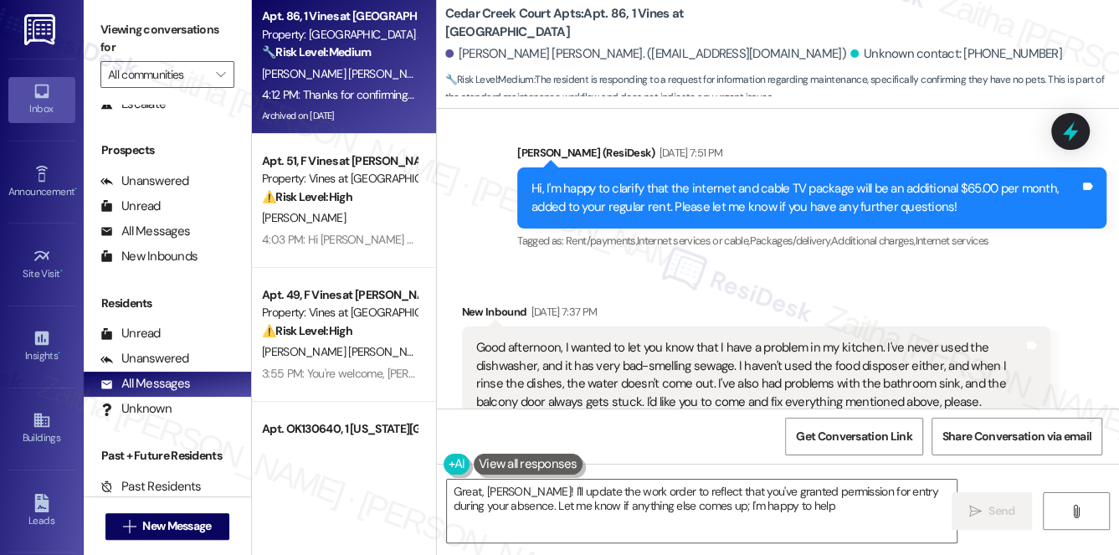
type textarea "Great, [PERSON_NAME]! I'll update the work order to reflect that you've granted…"
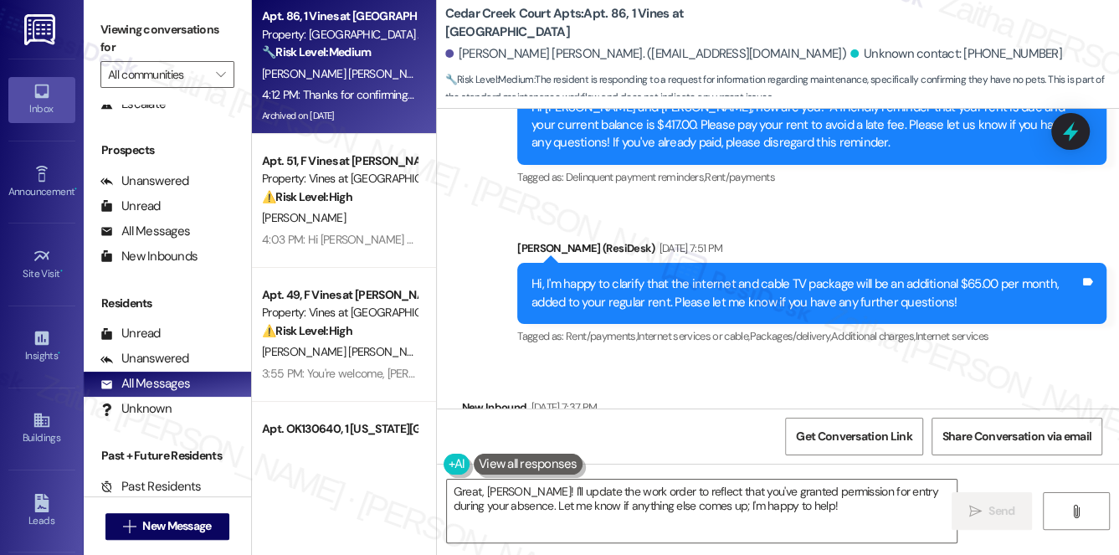
scroll to position [22535, 0]
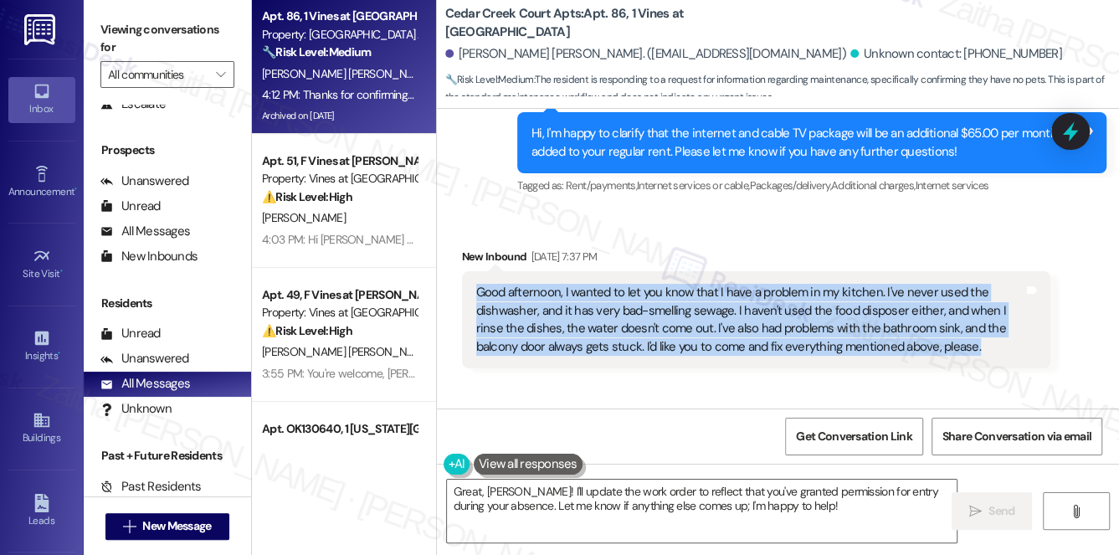
drag, startPoint x: 527, startPoint y: 168, endPoint x: 976, endPoint y: 217, distance: 452.2
click at [976, 271] on div "Good afternoon, I wanted to let you know that I have a problem in my kitchen. I…" at bounding box center [756, 319] width 589 height 97
copy div "Good afternoon, I wanted to let you know that I have a problem in my kitchen. I…"
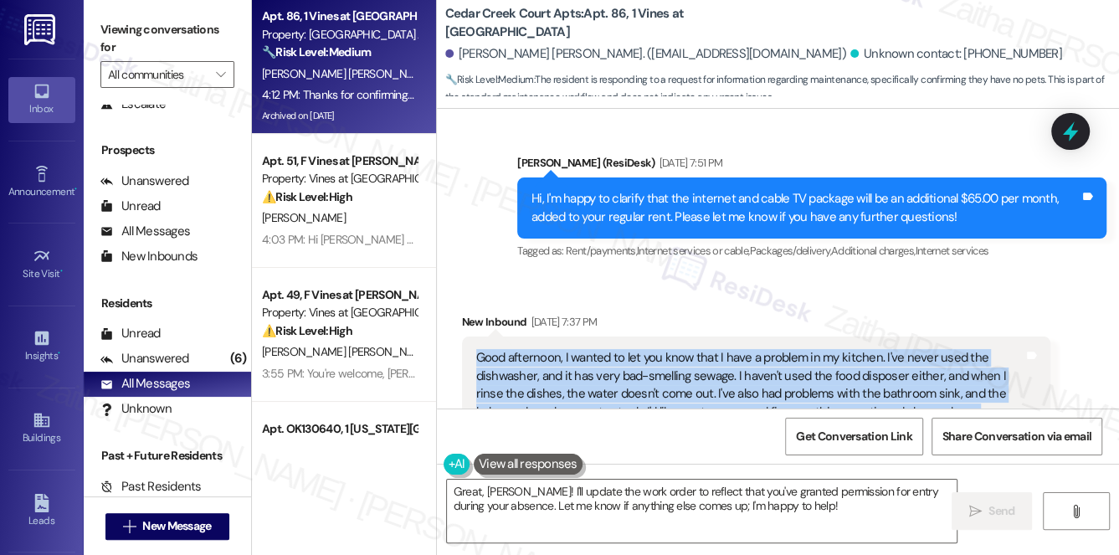
scroll to position [22459, 0]
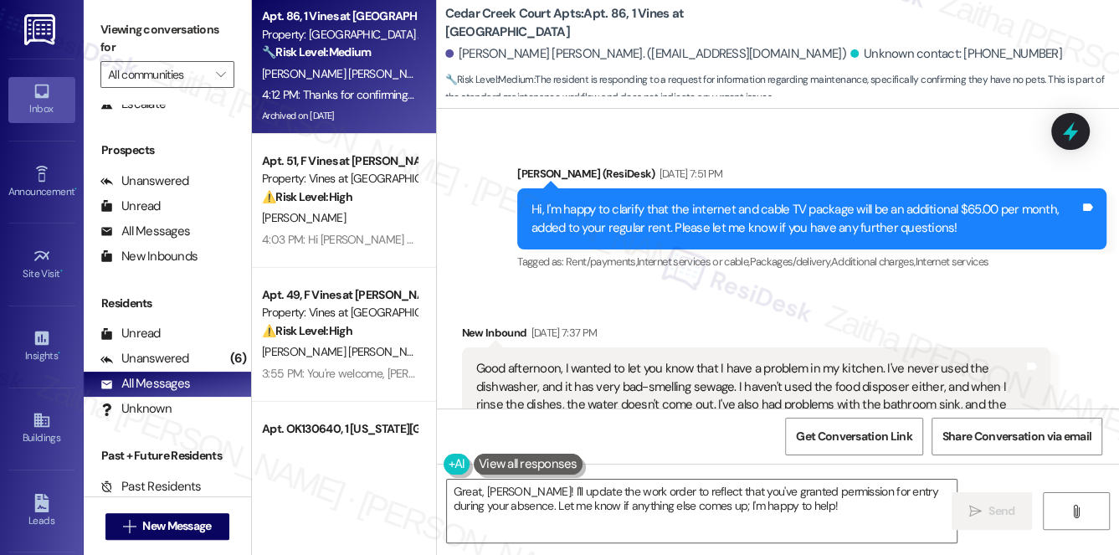
click at [868, 457] on div "Sent via SMS [PERSON_NAME] (ResiDesk) [DATE] 1:56 PM Good afternoon, [PERSON_NA…" at bounding box center [778, 563] width 682 height 213
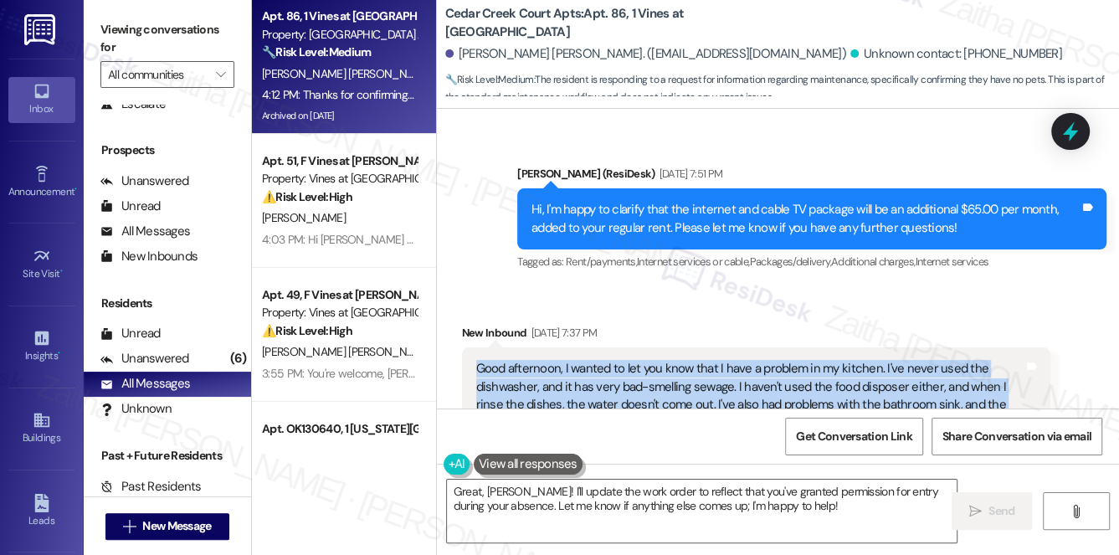
drag, startPoint x: 463, startPoint y: 225, endPoint x: 1016, endPoint y: 301, distance: 557.8
click at [1016, 347] on div "Good afternoon, I wanted to let you know that I have a problem in my kitchen. I…" at bounding box center [756, 395] width 589 height 97
copy div "Good afternoon, I wanted to let you know that I have a problem in my kitchen. I…"
